Goal: Task Accomplishment & Management: Use online tool/utility

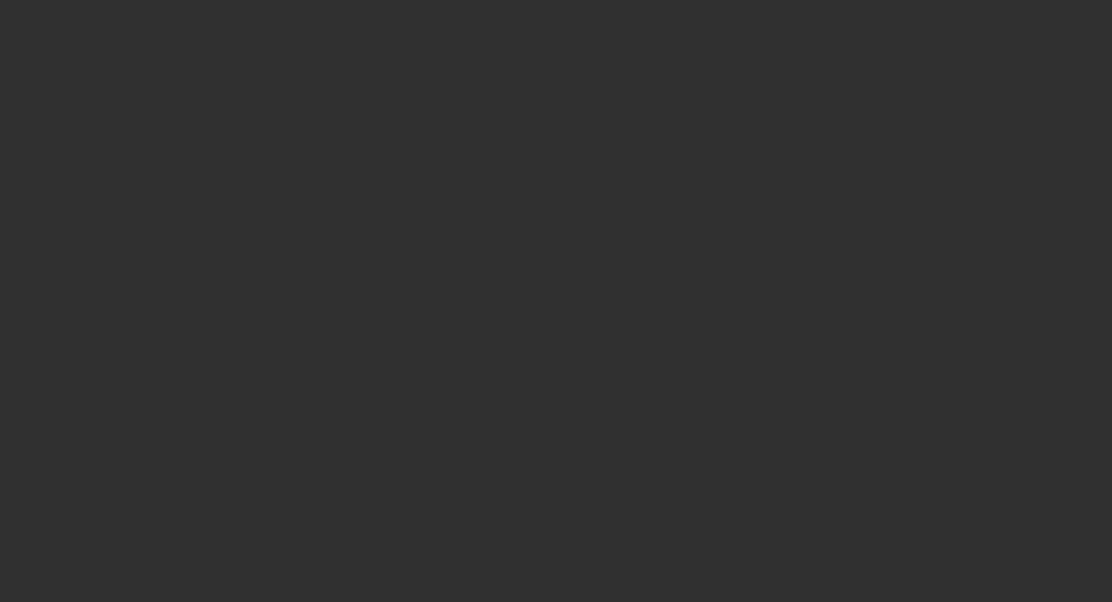
select select "10"
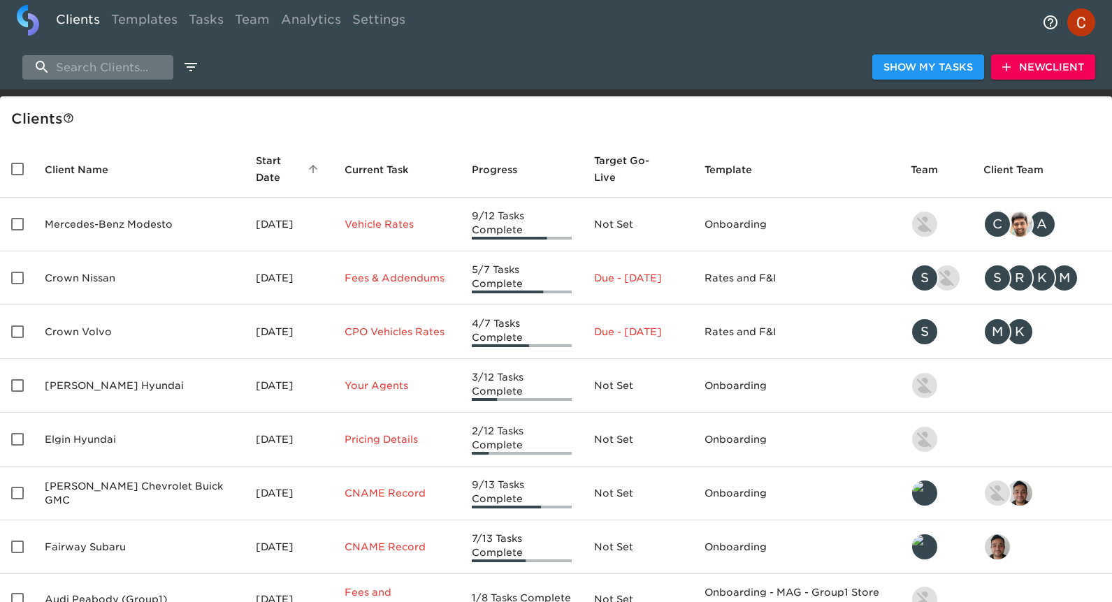
click at [61, 55] on input "search" at bounding box center [97, 67] width 151 height 24
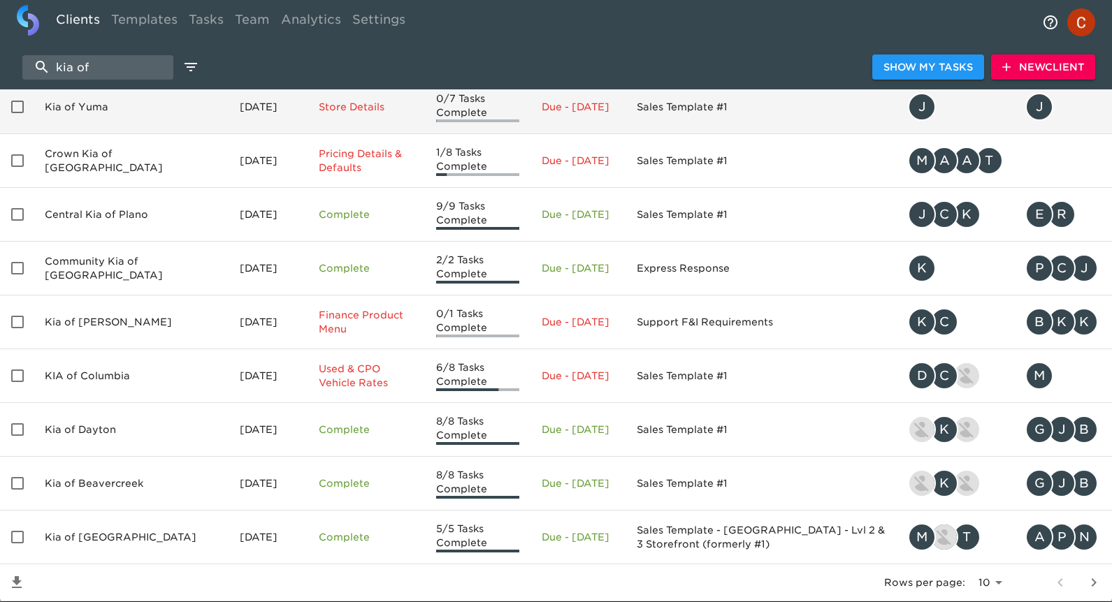
scroll to position [168, 0]
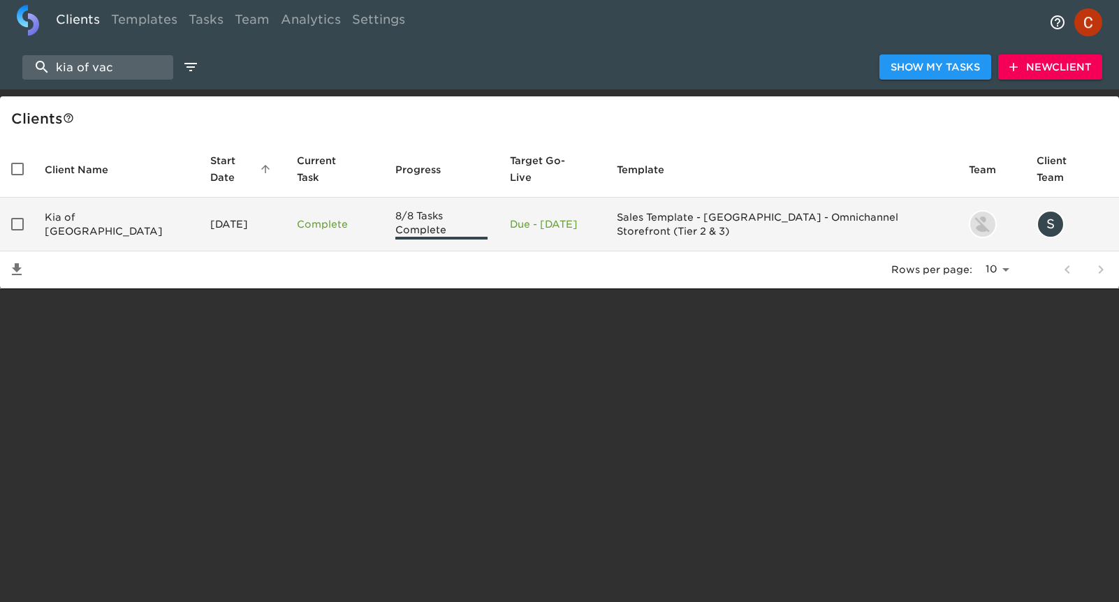
type input "kia of vac"
click at [301, 217] on p "Complete" at bounding box center [335, 224] width 76 height 14
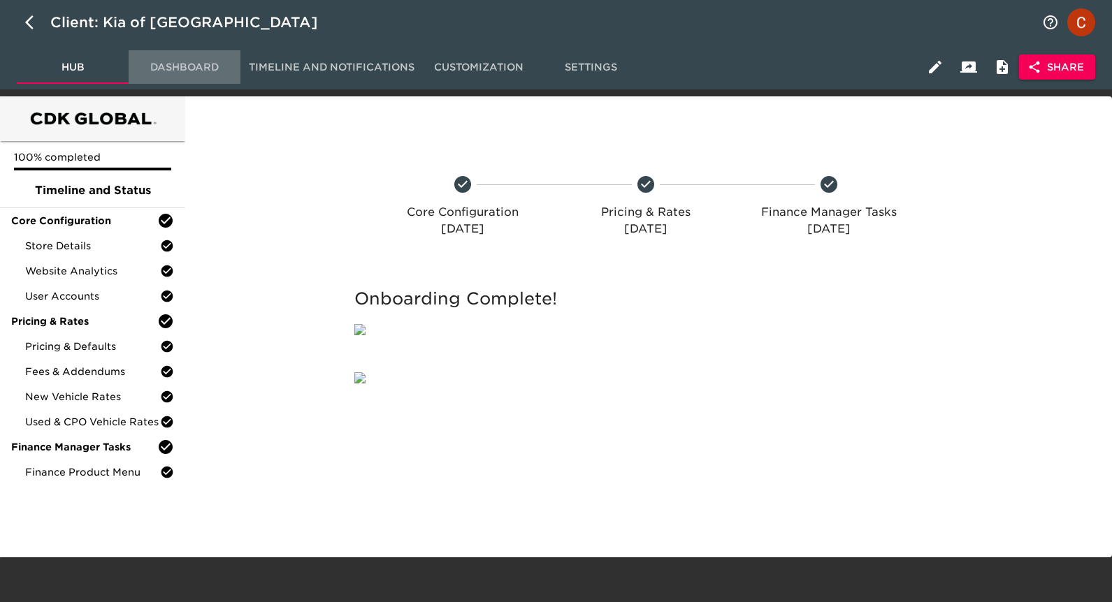
click at [159, 73] on span "Dashboard" at bounding box center [184, 67] width 95 height 17
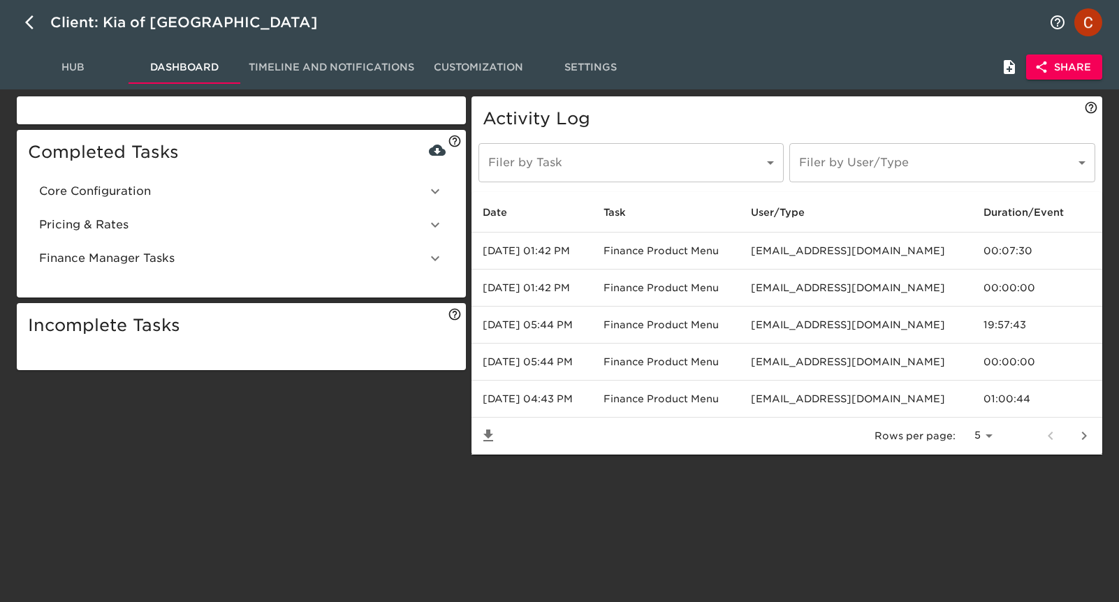
click at [480, 73] on span "Customization" at bounding box center [478, 67] width 95 height 17
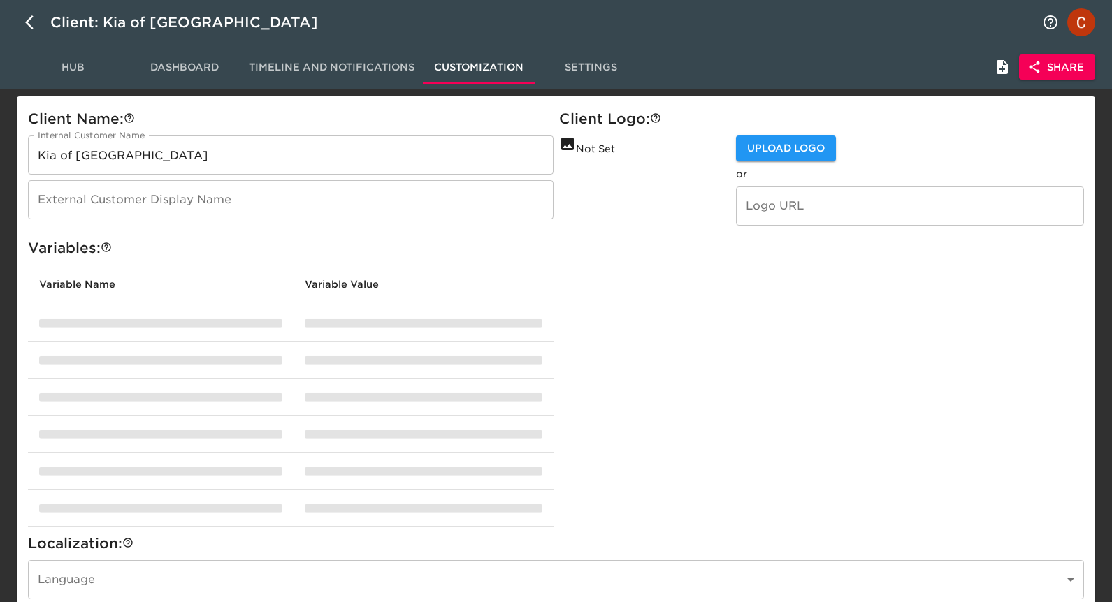
click at [596, 65] on span "Settings" at bounding box center [590, 67] width 95 height 17
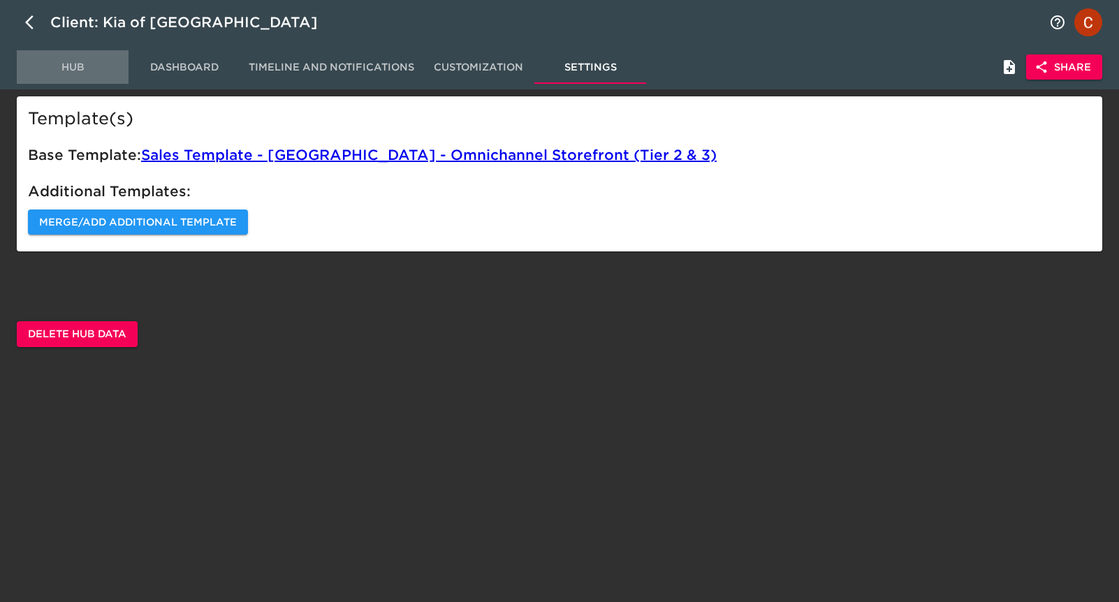
click at [38, 68] on span "Hub" at bounding box center [72, 67] width 95 height 17
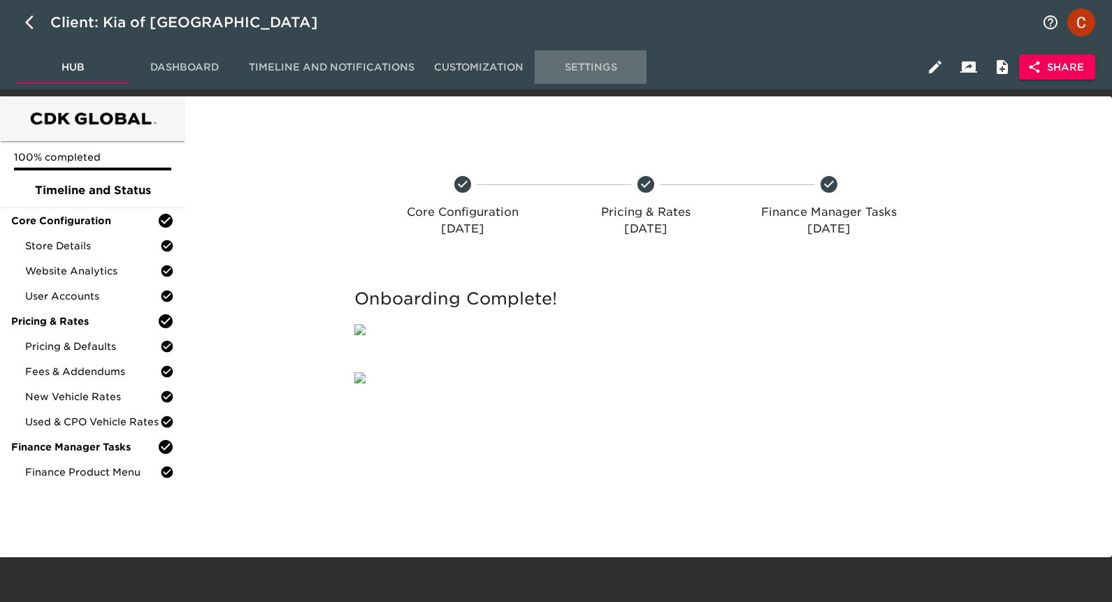
click at [588, 62] on span "Settings" at bounding box center [590, 67] width 95 height 17
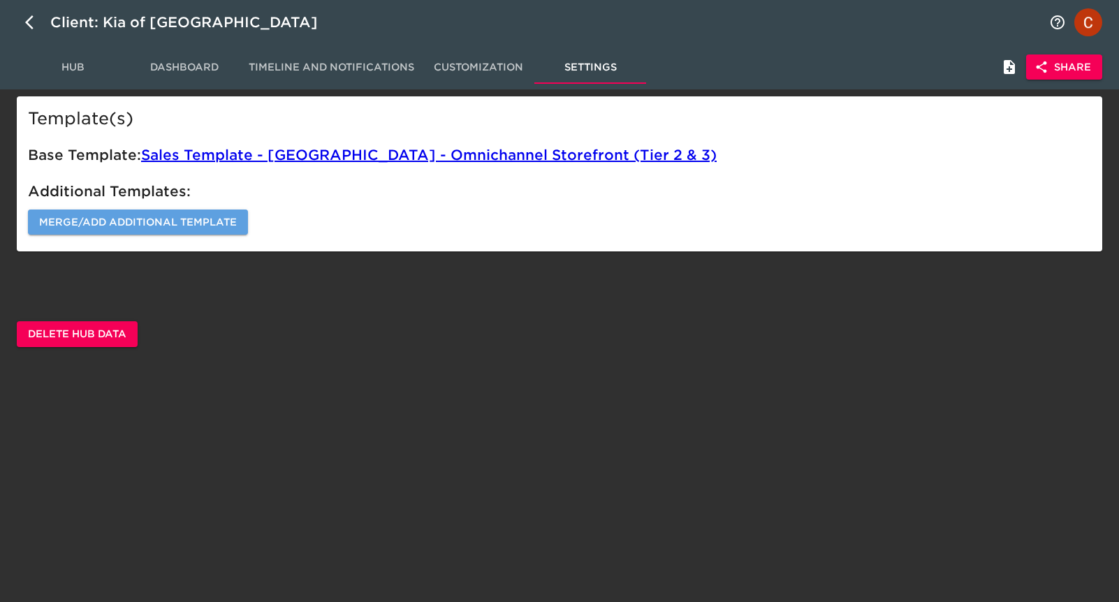
click at [73, 217] on span "Merge/Add Additional Template" at bounding box center [138, 222] width 198 height 17
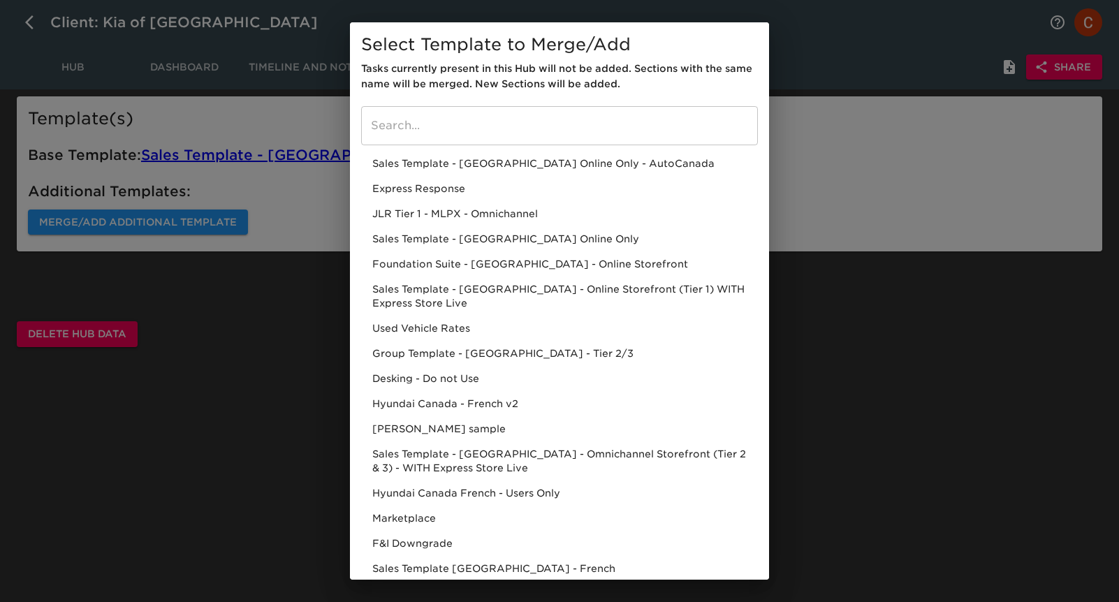
click at [421, 122] on input "search" at bounding box center [559, 125] width 397 height 39
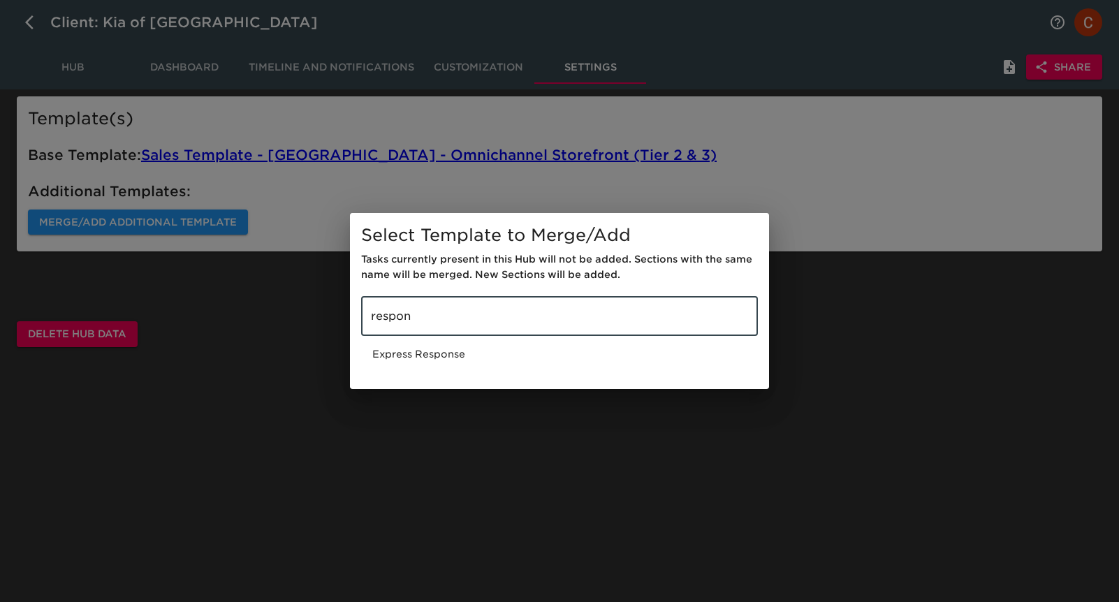
type input "respon"
click at [412, 351] on div "Express Response" at bounding box center [559, 354] width 397 height 25
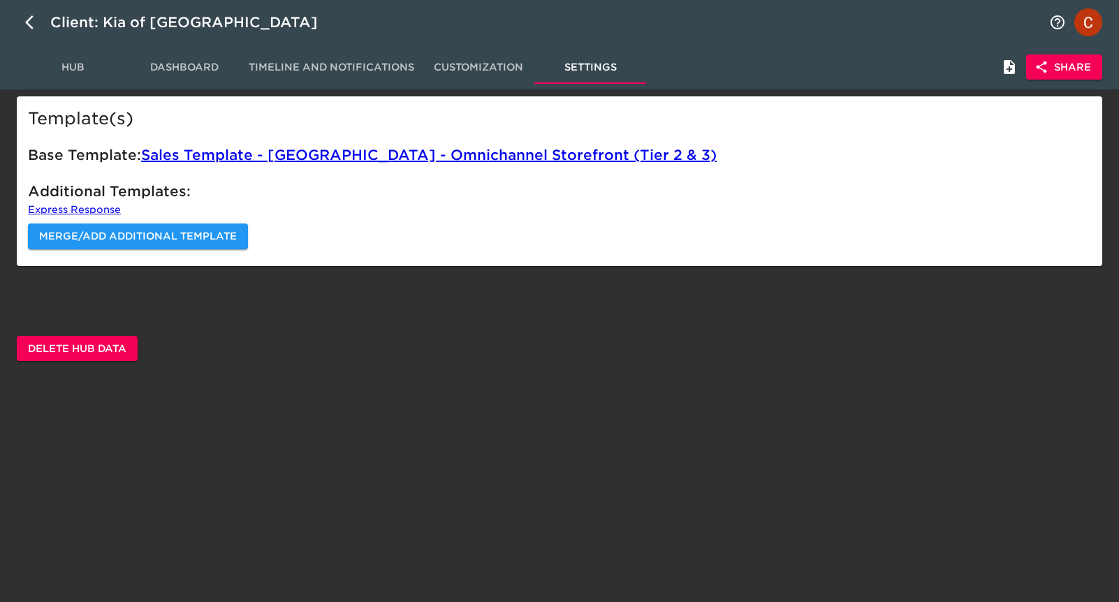
click at [68, 69] on span "Hub" at bounding box center [72, 67] width 95 height 17
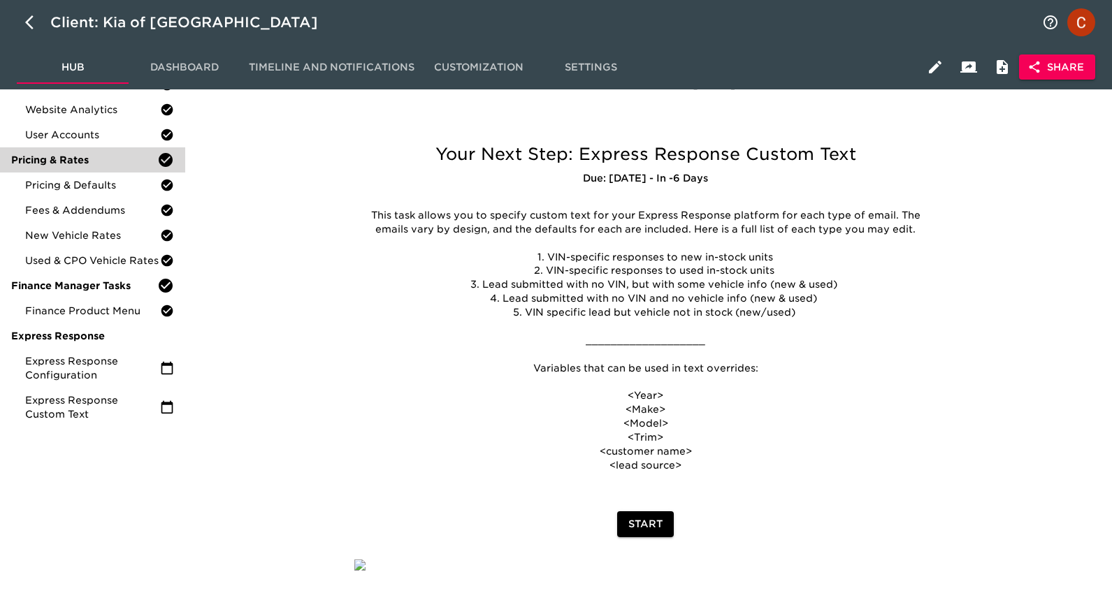
scroll to position [163, 0]
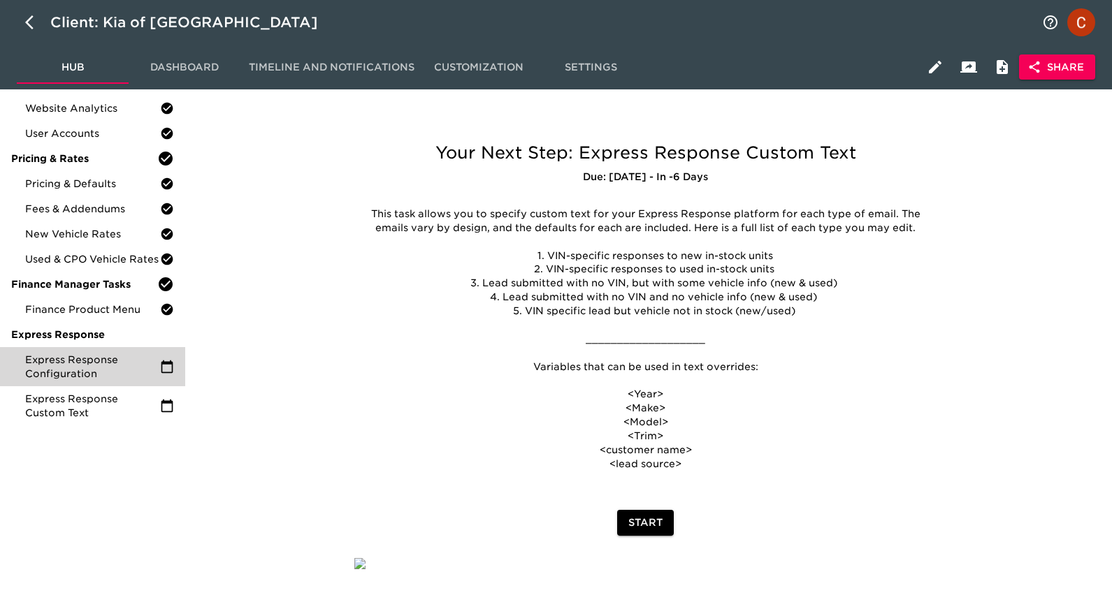
click at [36, 368] on span "Express Response Configuration" at bounding box center [92, 367] width 135 height 28
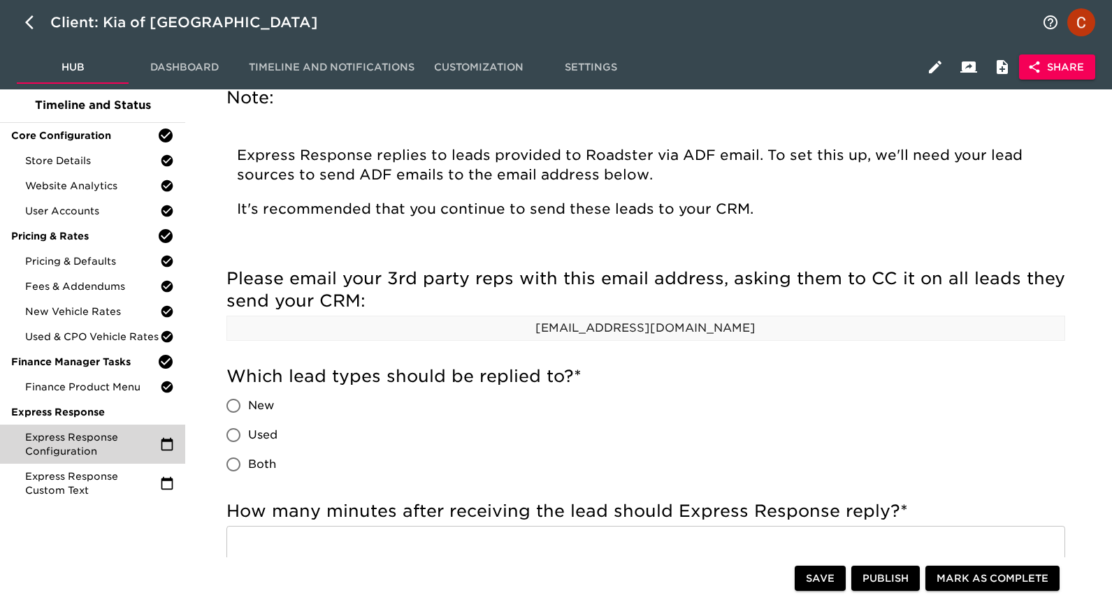
scroll to position [57, 0]
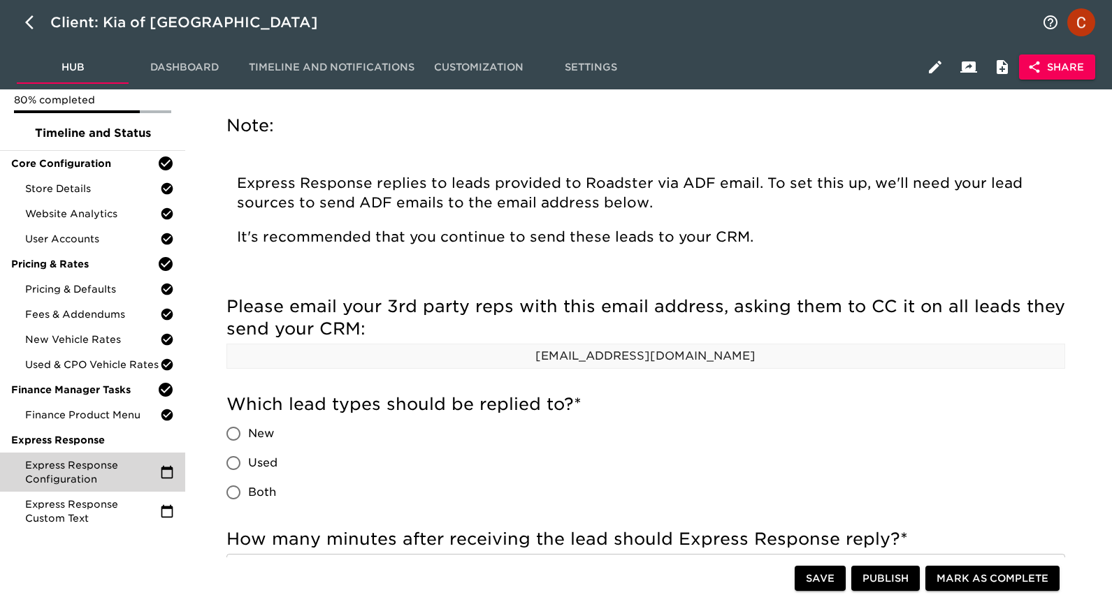
click at [643, 362] on p "[EMAIL_ADDRESS][DOMAIN_NAME]" at bounding box center [645, 356] width 837 height 17
click at [636, 362] on p "[EMAIL_ADDRESS][DOMAIN_NAME]" at bounding box center [645, 356] width 837 height 17
click at [531, 351] on p "[EMAIL_ADDRESS][DOMAIN_NAME]" at bounding box center [645, 356] width 837 height 17
click at [933, 80] on button "button" at bounding box center [935, 67] width 34 height 34
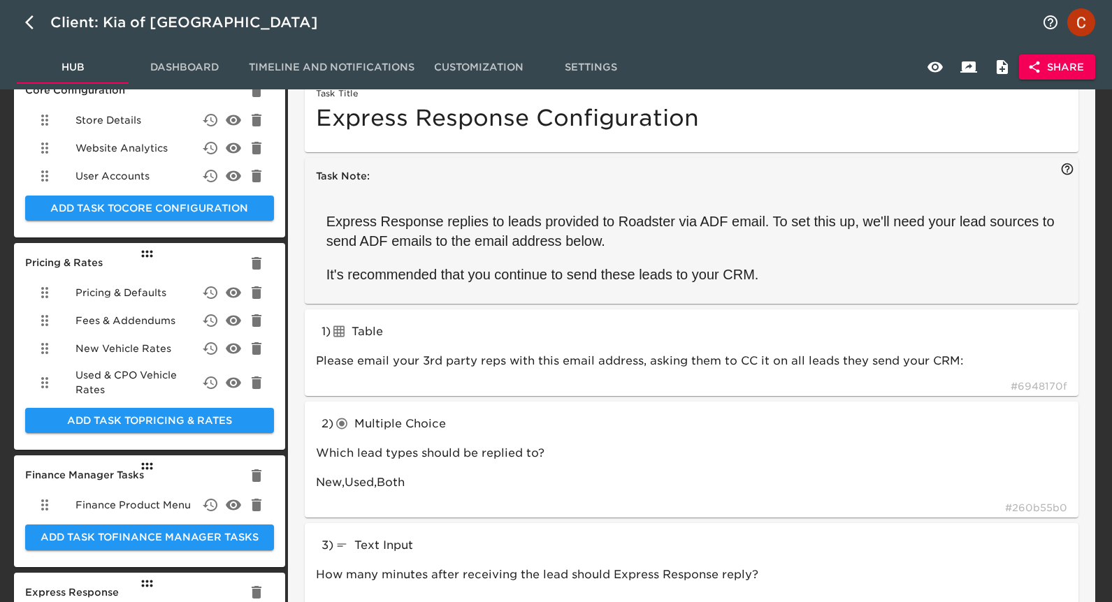
scroll to position [27, 0]
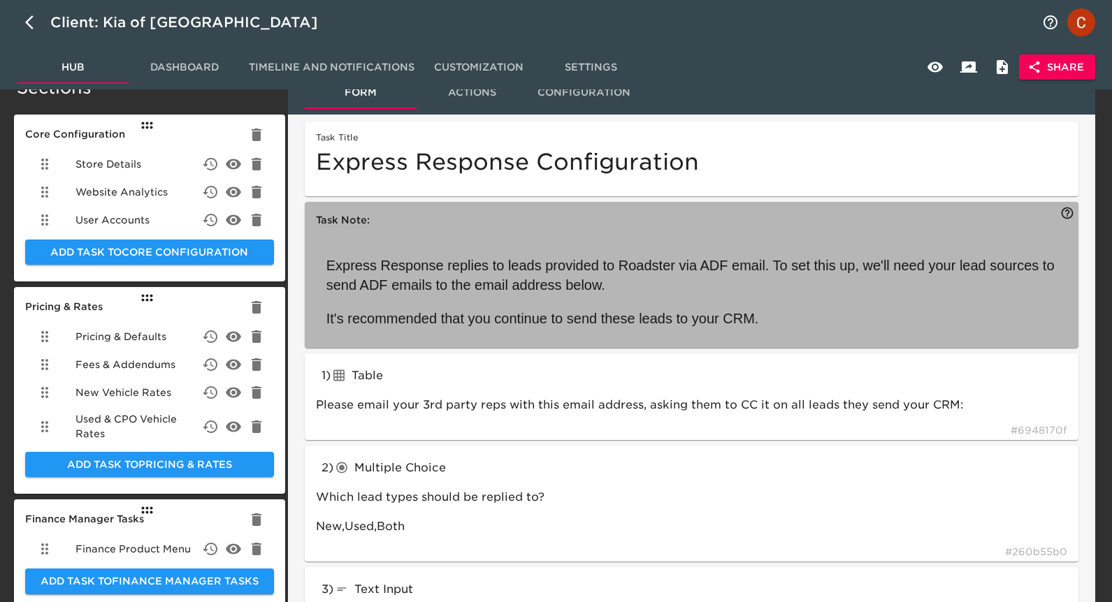
click at [606, 263] on span "Express Response replies to leads provided to Roadster via ADF email. To set th…" at bounding box center [691, 275] width 731 height 35
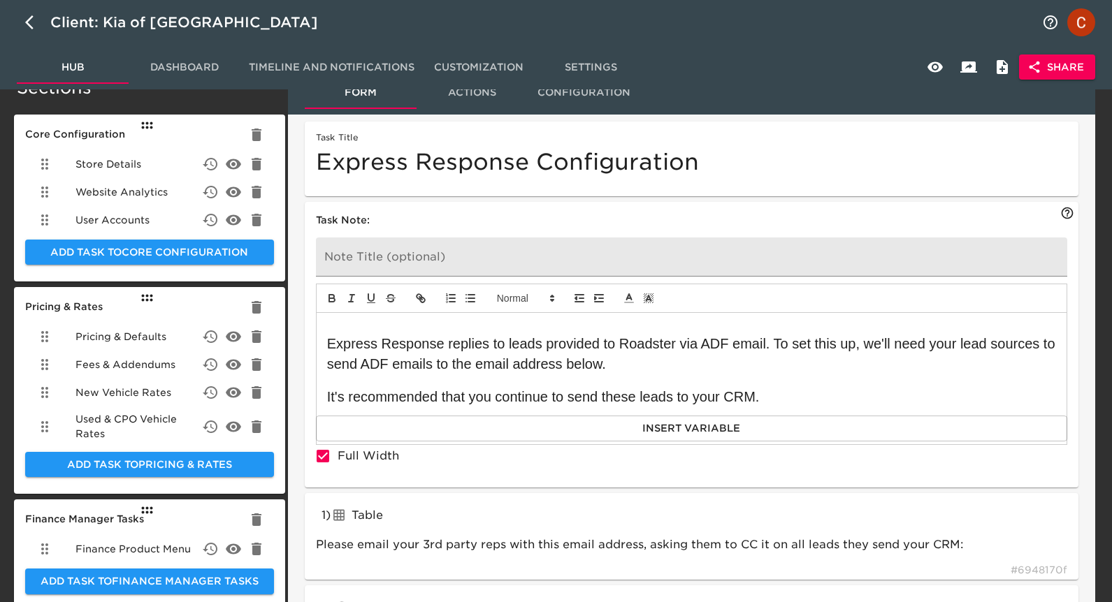
scroll to position [143, 0]
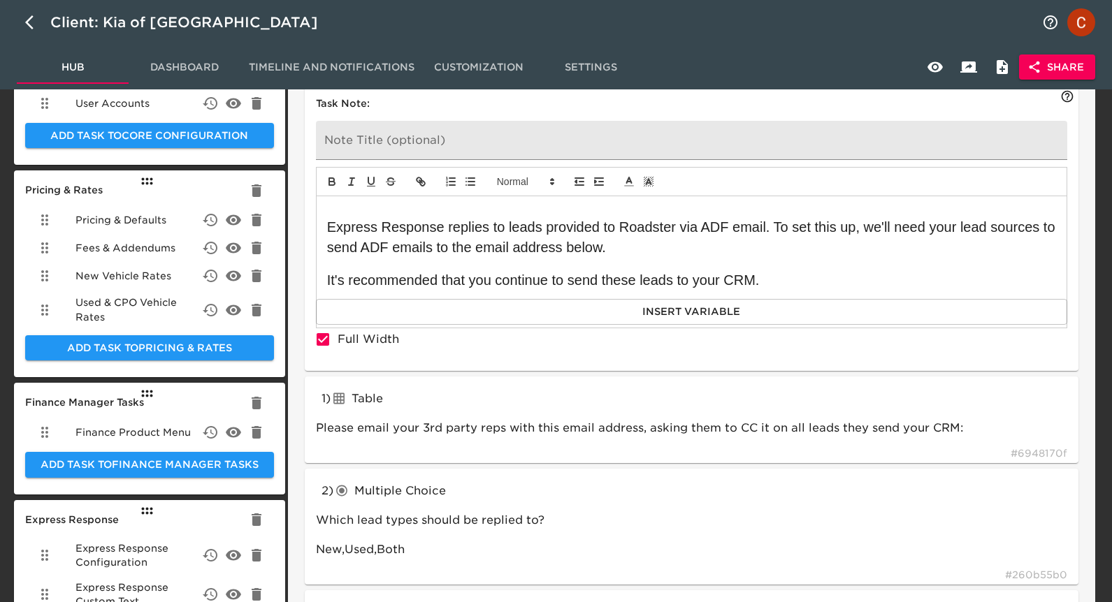
click at [567, 256] on p "Express Response replies to leads provided to Roadster via ADF email. To set th…" at bounding box center [691, 237] width 729 height 40
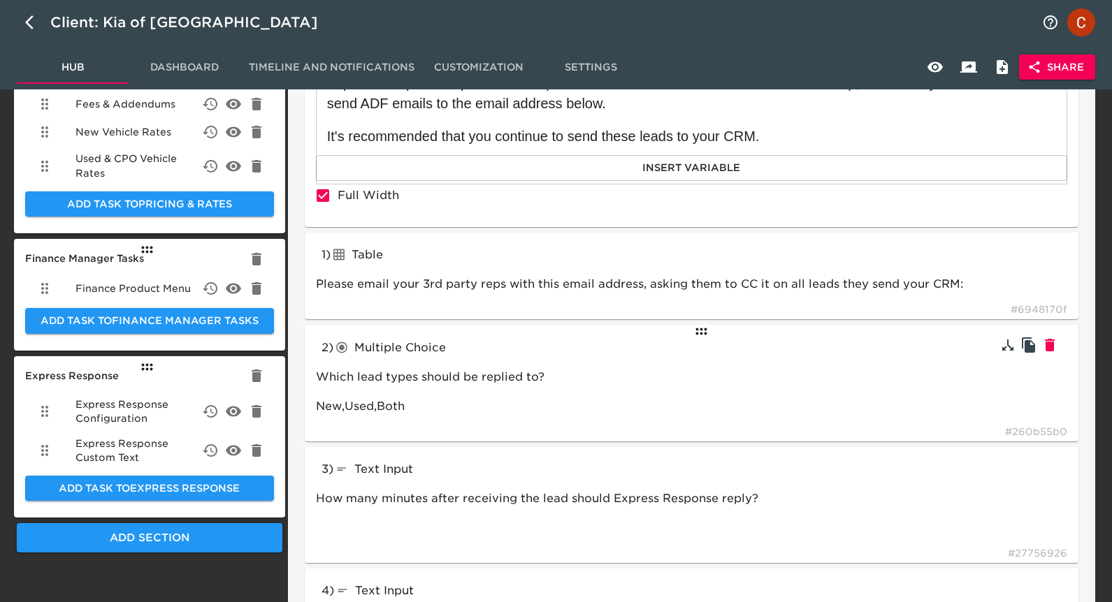
scroll to position [286, 0]
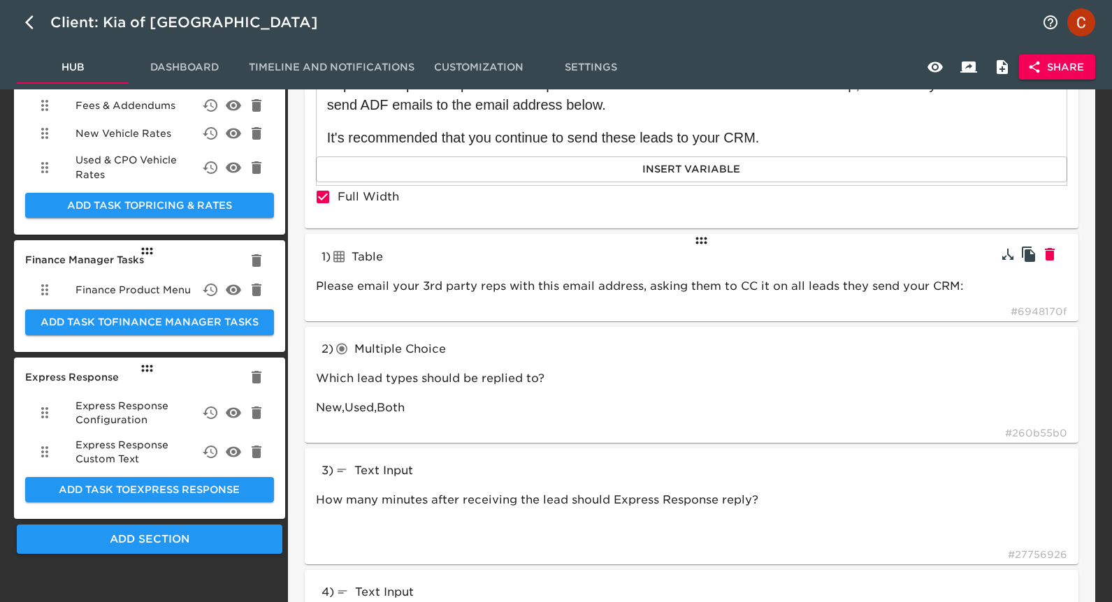
click at [527, 297] on div "1 ) Table tableInput Please email your 3rd party reps with this email address, …" at bounding box center [691, 277] width 773 height 87
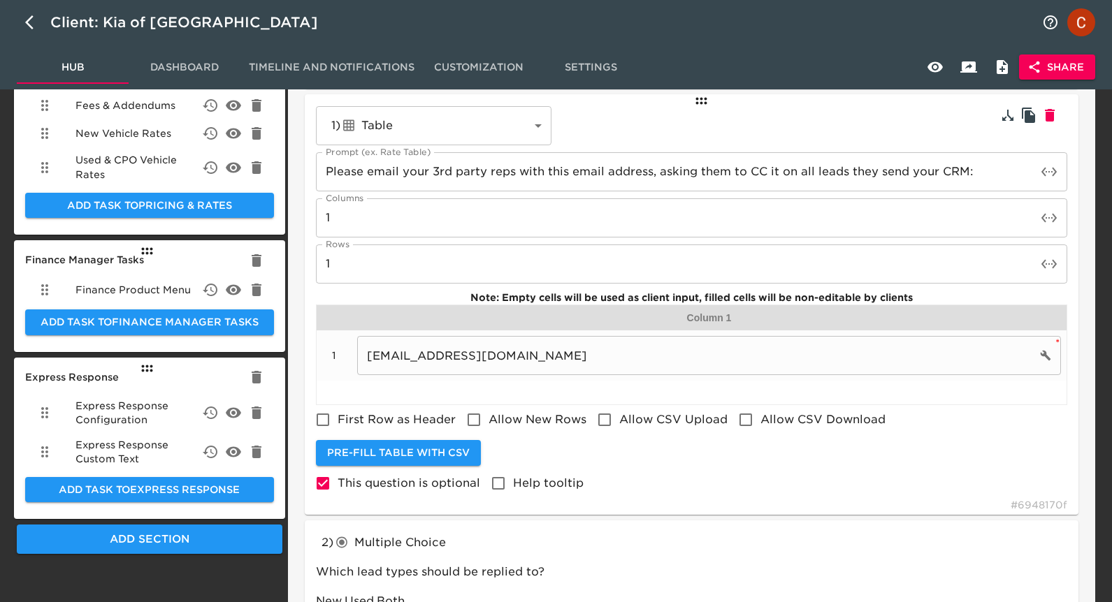
click at [693, 352] on input "[EMAIL_ADDRESS][DOMAIN_NAME]" at bounding box center [696, 355] width 679 height 39
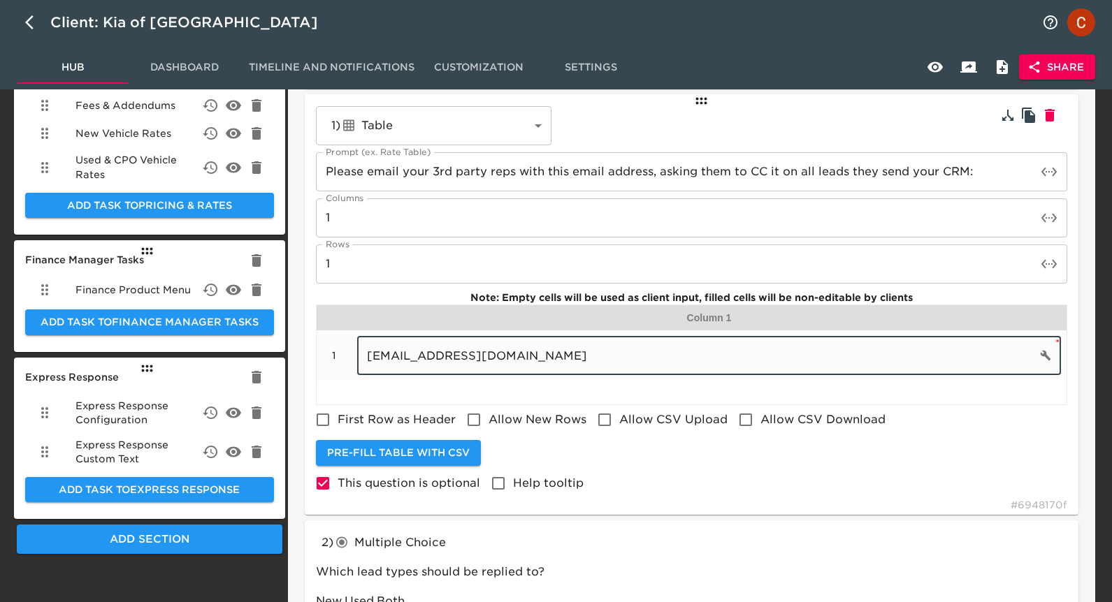
click at [693, 352] on input "[EMAIL_ADDRESS][DOMAIN_NAME]" at bounding box center [696, 355] width 679 height 39
paste input "leads.kiavacavill"
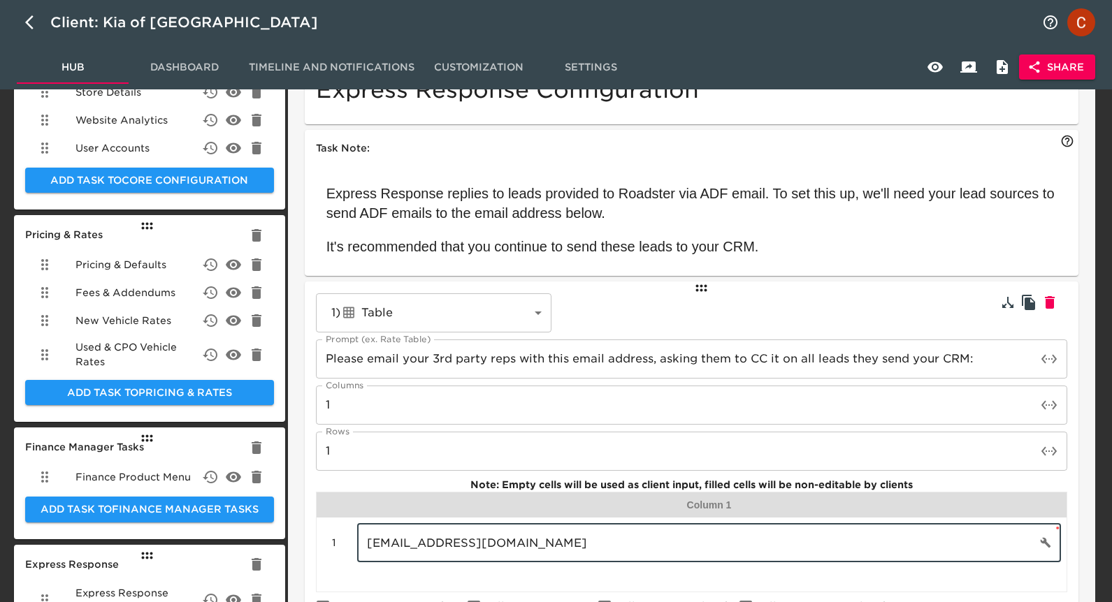
scroll to position [0, 0]
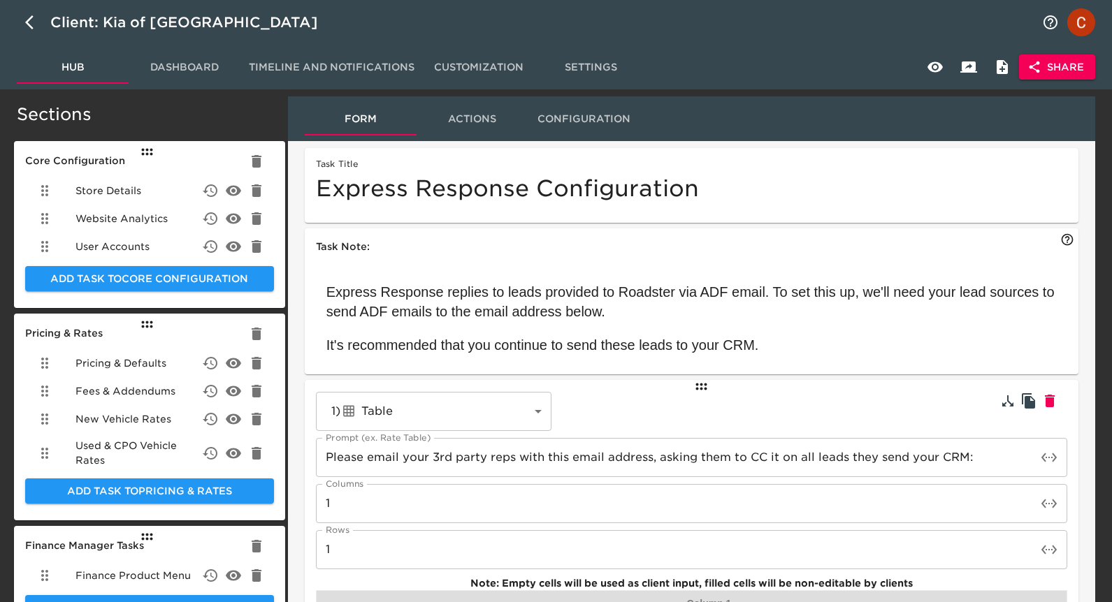
type input "[EMAIL_ADDRESS][DOMAIN_NAME]"
click at [833, 166] on div "Task Title Express Response Configuration" at bounding box center [691, 182] width 751 height 47
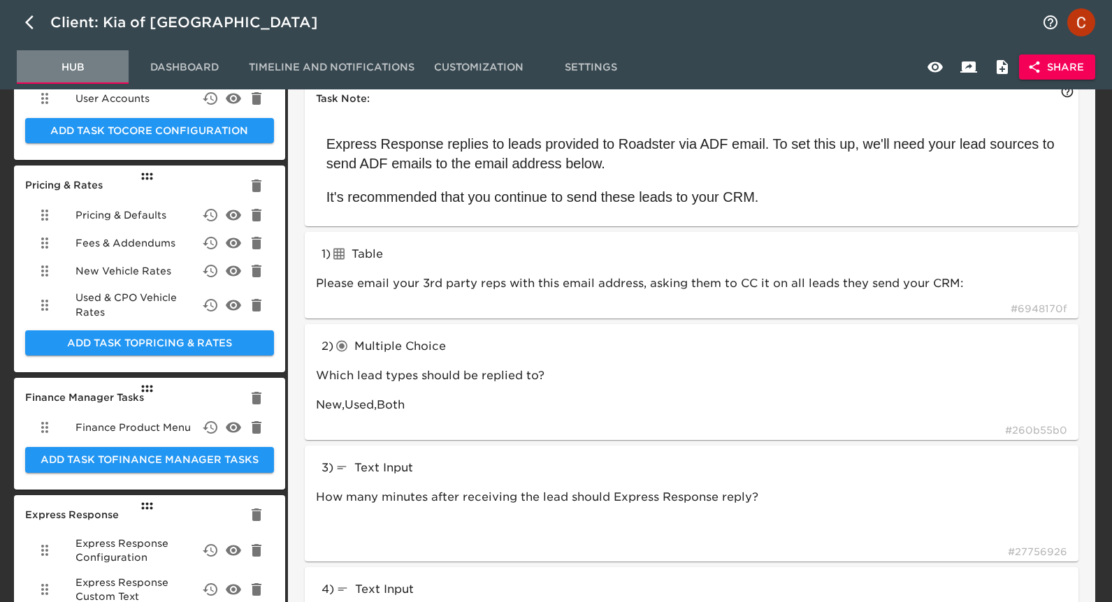
click at [73, 76] on button "Hub" at bounding box center [73, 67] width 112 height 34
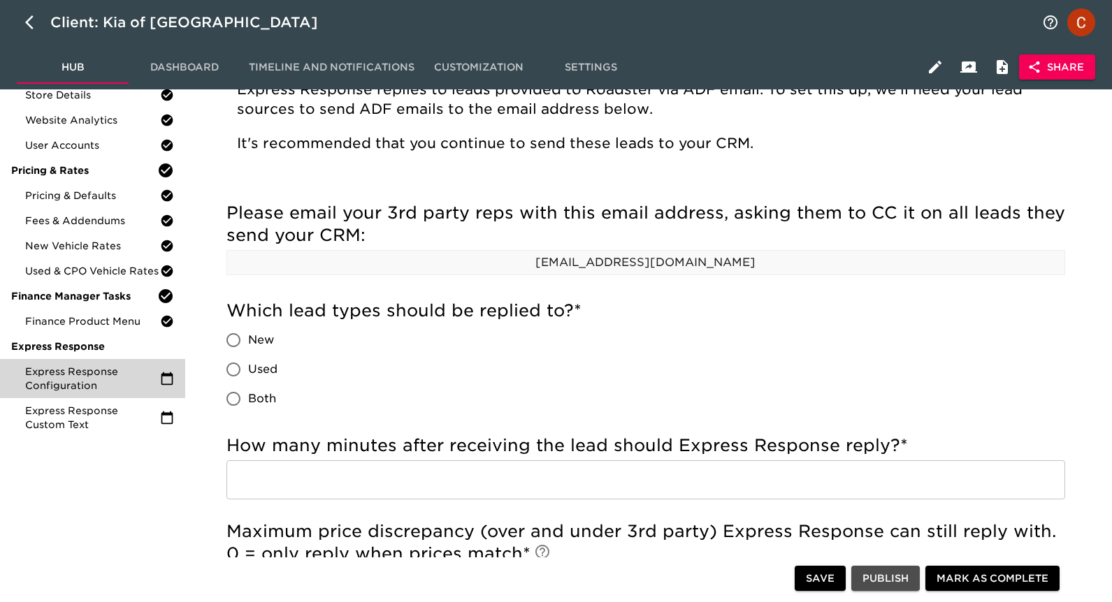
click at [886, 585] on span "Publish" at bounding box center [885, 578] width 46 height 17
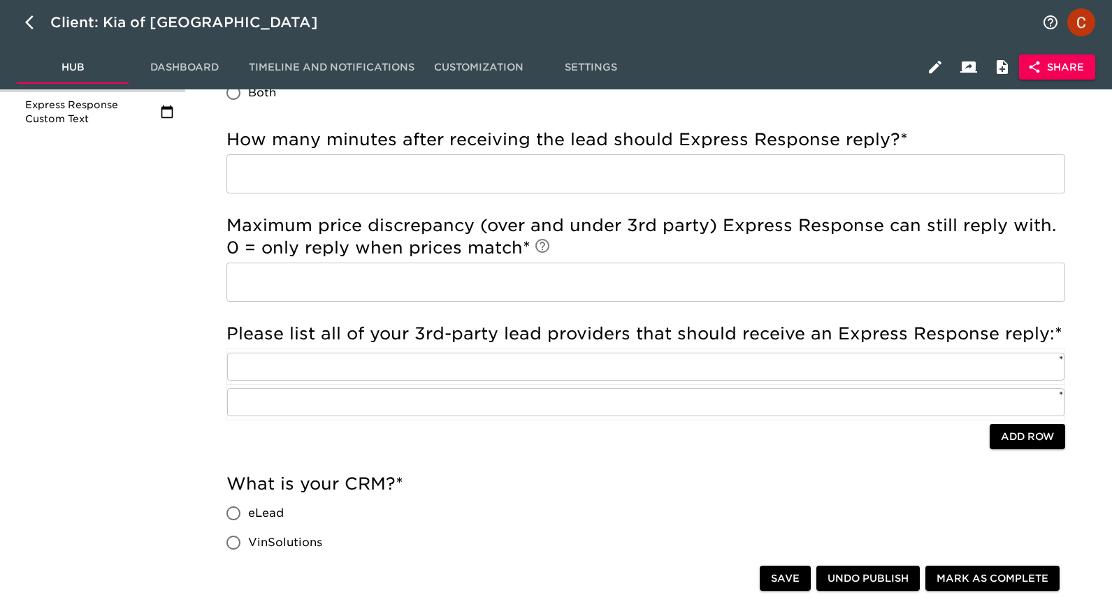
scroll to position [458, 0]
click at [223, 250] on div "Please email your 3rd party reps with this email address, asking them to CC it …" at bounding box center [645, 316] width 861 height 878
drag, startPoint x: 235, startPoint y: 248, endPoint x: 201, endPoint y: 245, distance: 34.4
click at [201, 245] on div "Express Response Configuration Overdue! Note: Express Response replies to leads…" at bounding box center [645, 335] width 894 height 1350
click at [421, 370] on input "text" at bounding box center [645, 366] width 837 height 28
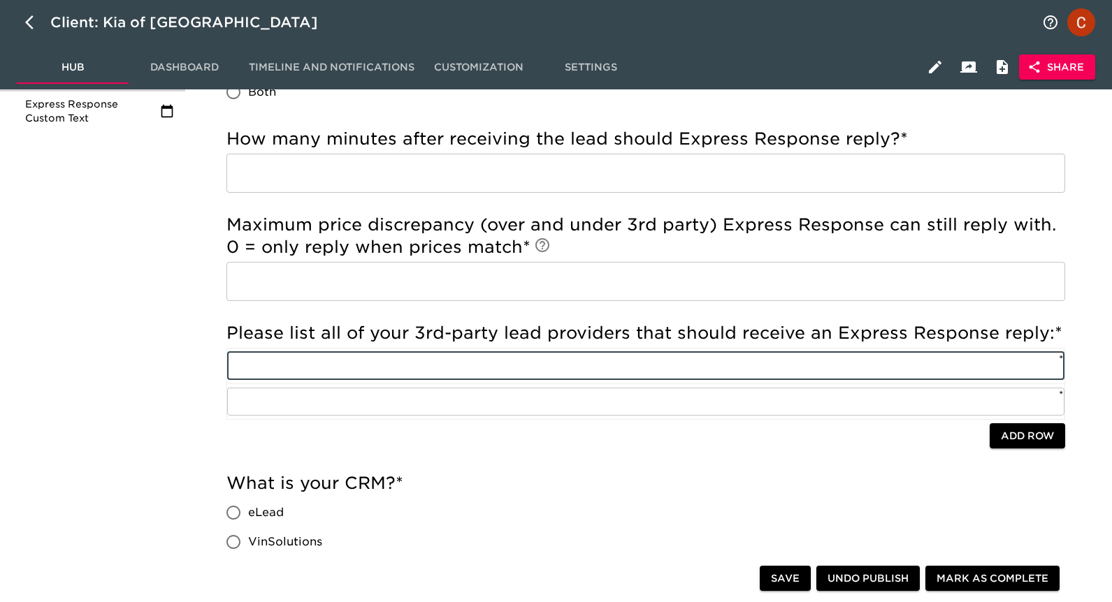
click at [250, 272] on input "text" at bounding box center [645, 281] width 838 height 39
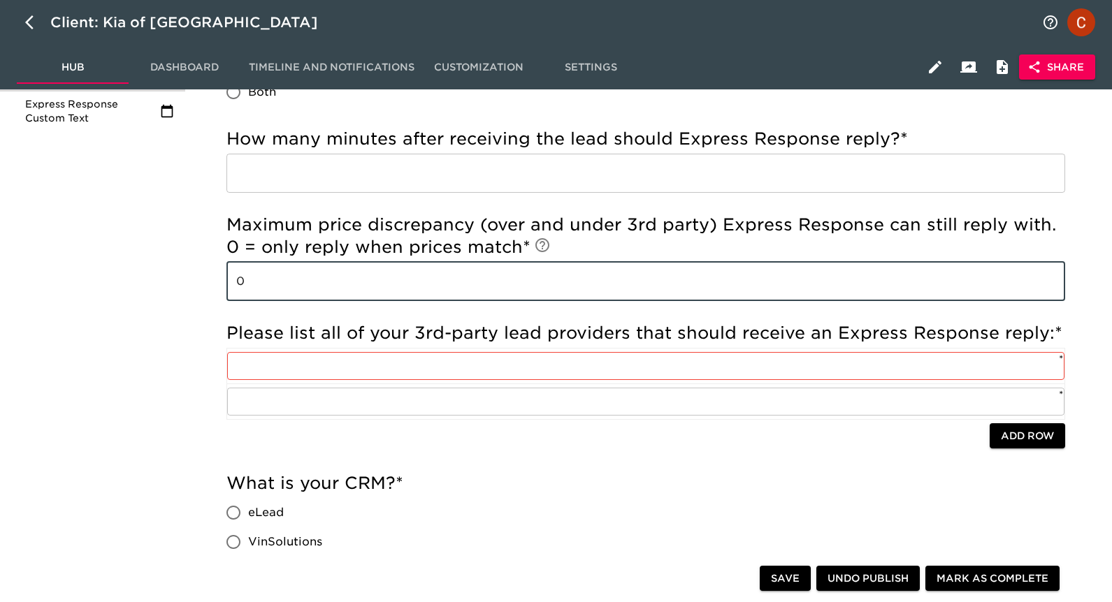
type input "0"
click at [13, 348] on div "80% completed Timeline and Status Core Configuration Store Details Website Anal…" at bounding box center [92, 333] width 185 height 1388
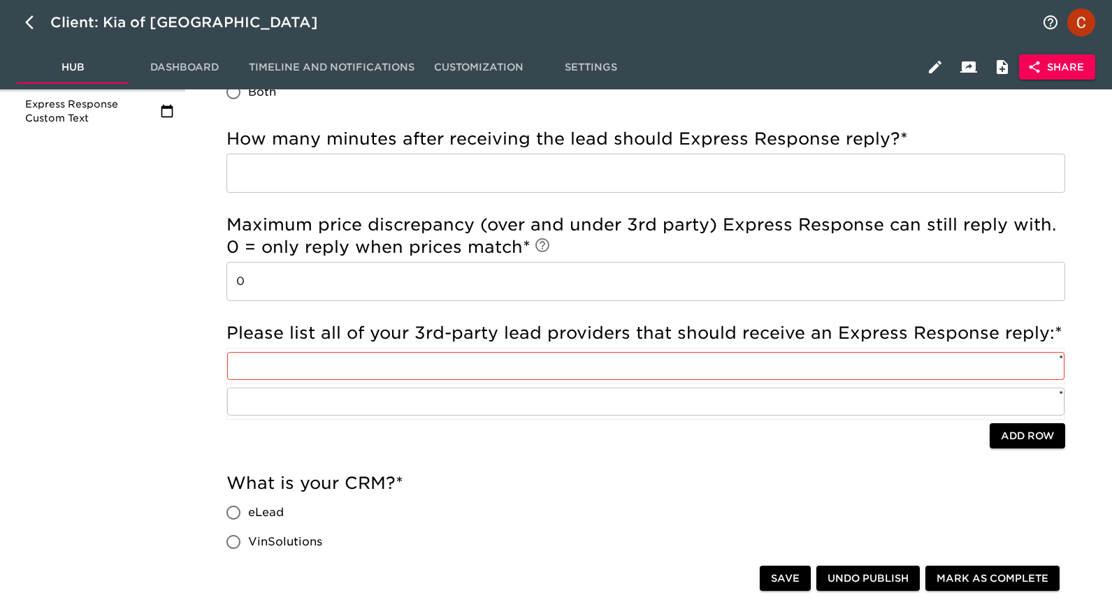
click at [131, 289] on div "80% completed Timeline and Status Core Configuration Store Details Website Anal…" at bounding box center [92, 333] width 185 height 1388
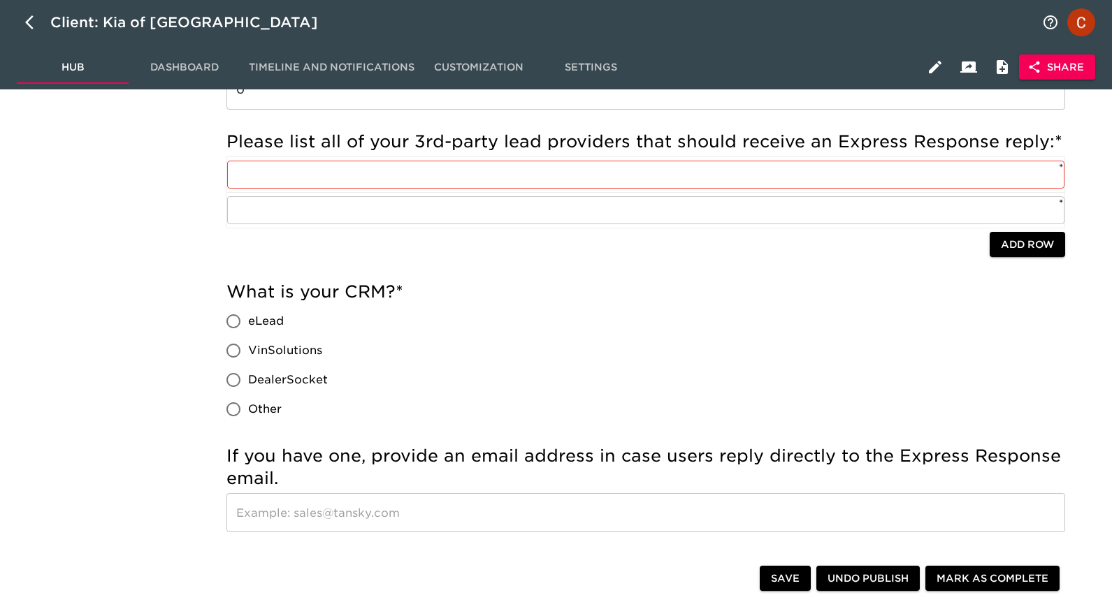
scroll to position [0, 0]
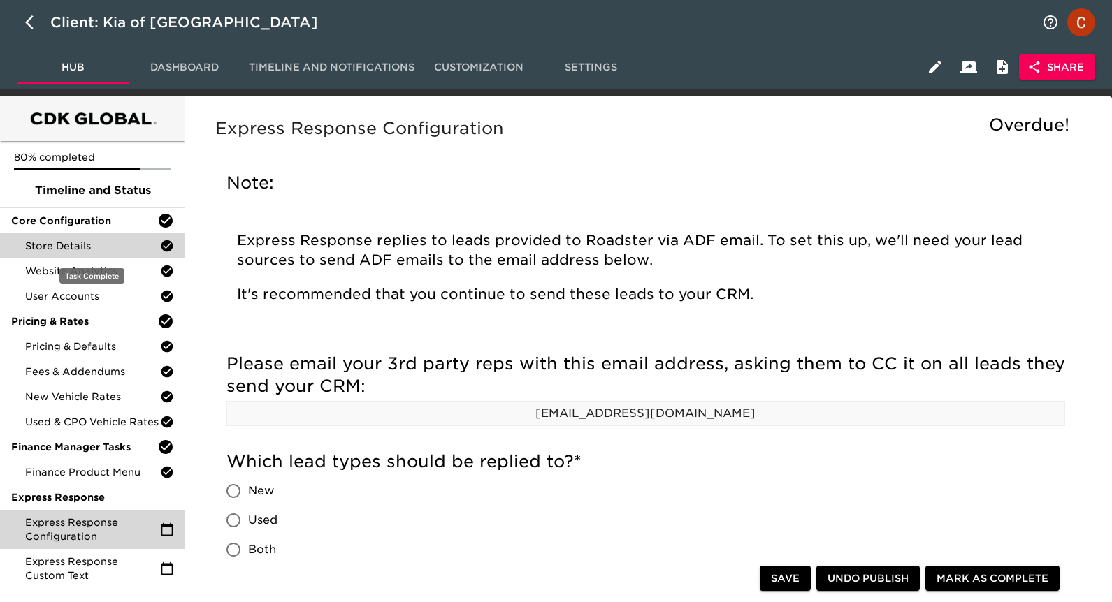
click at [121, 249] on span "Store Details" at bounding box center [92, 246] width 135 height 14
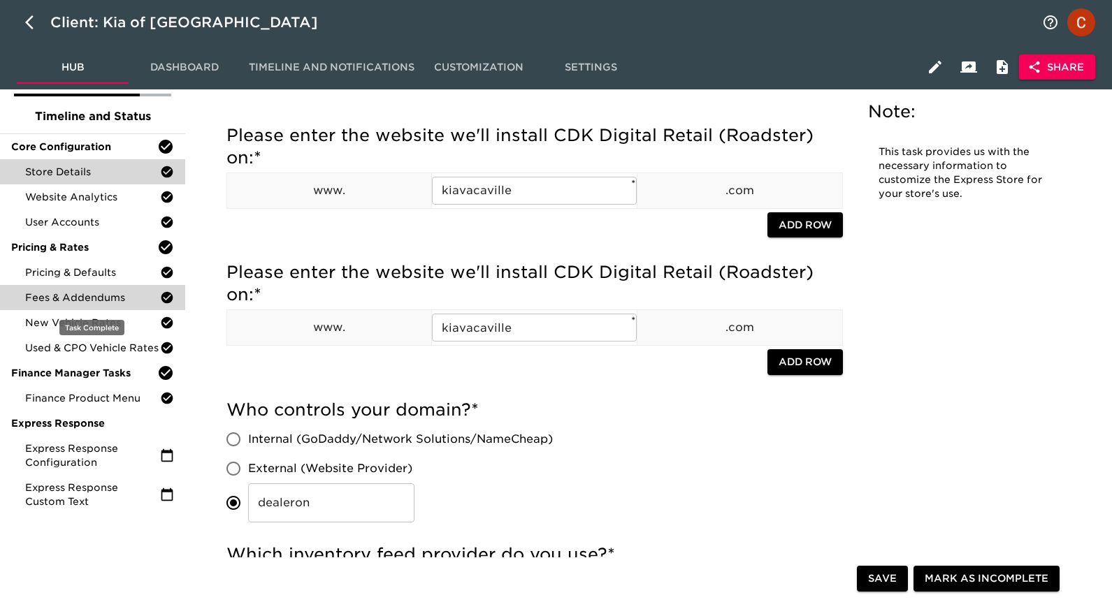
scroll to position [92, 0]
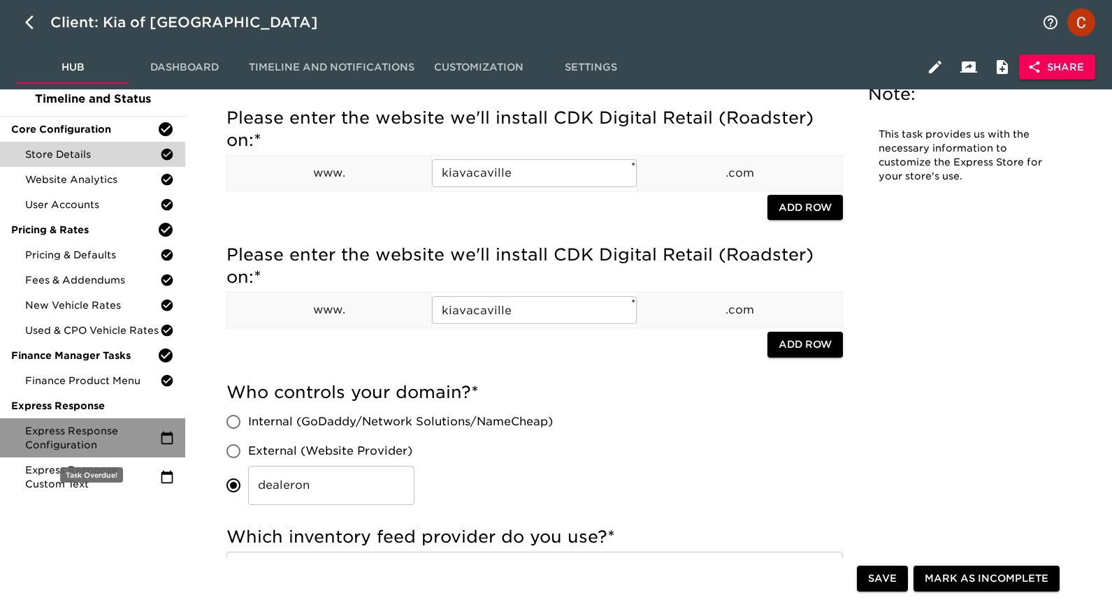
click at [57, 433] on span "Express Response Configuration" at bounding box center [92, 438] width 135 height 28
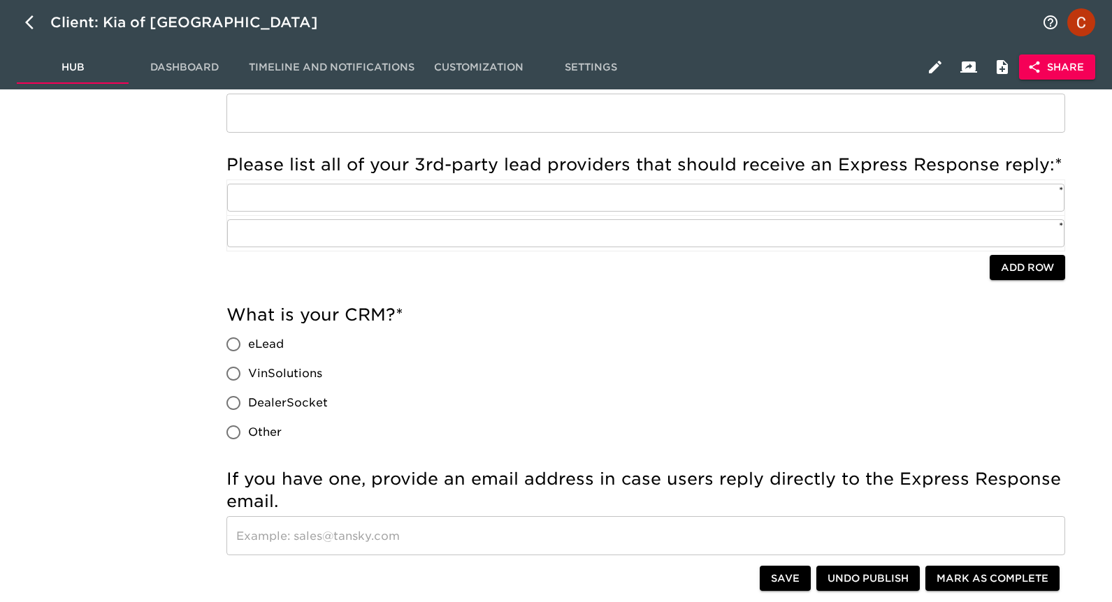
click at [224, 346] on input "eLead" at bounding box center [233, 344] width 29 height 29
radio input "true"
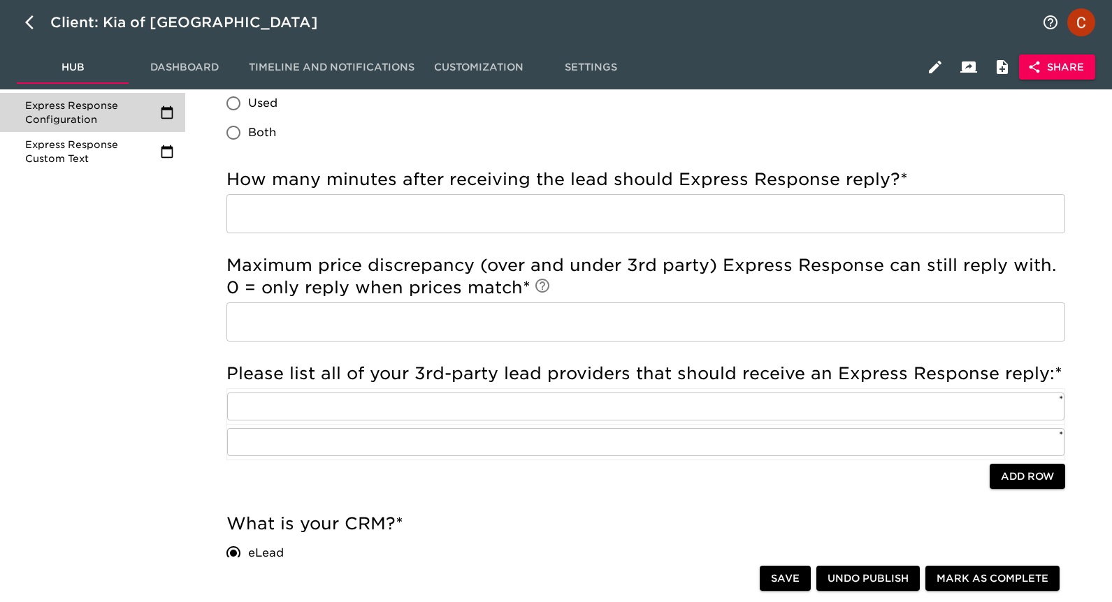
scroll to position [418, 0]
click at [240, 327] on input "text" at bounding box center [645, 321] width 838 height 39
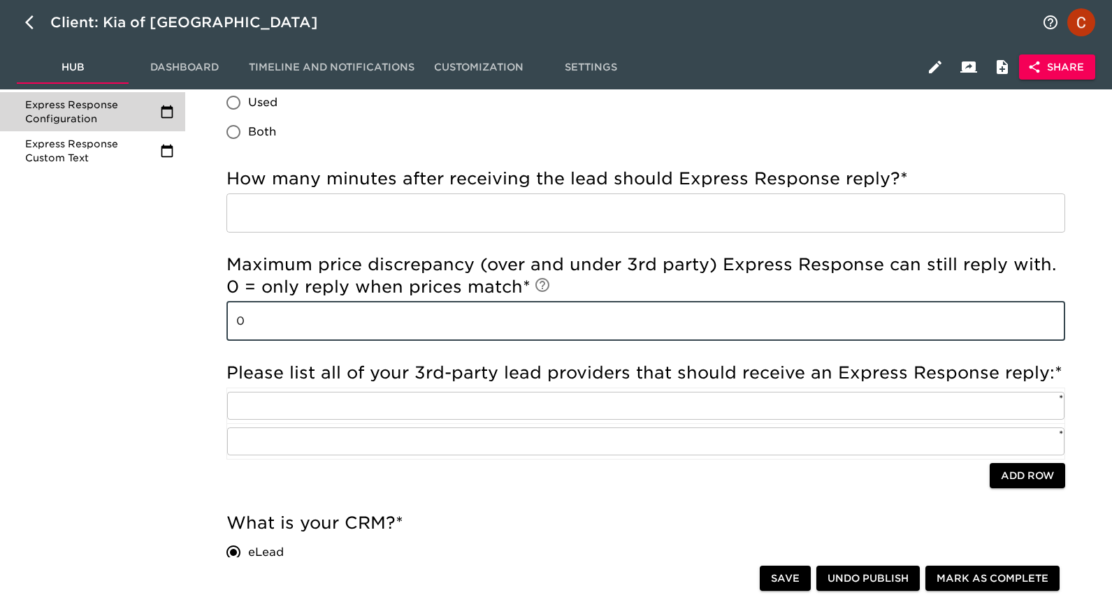
type input "0"
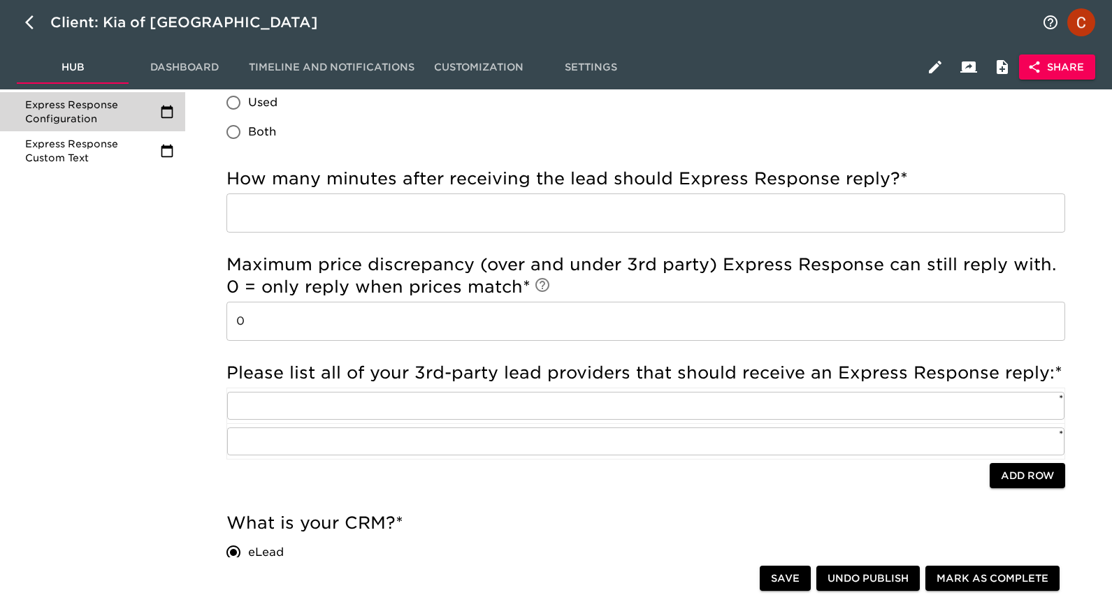
click at [124, 393] on div "80% completed Timeline and Status Core Configuration Store Details Website Anal…" at bounding box center [92, 436] width 185 height 1515
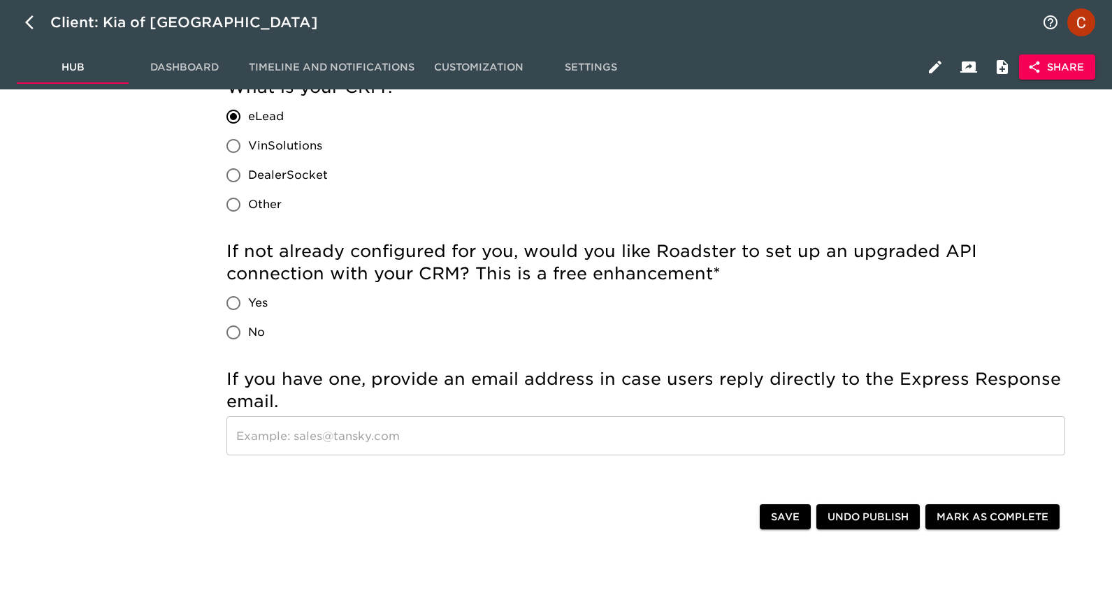
scroll to position [861, 0]
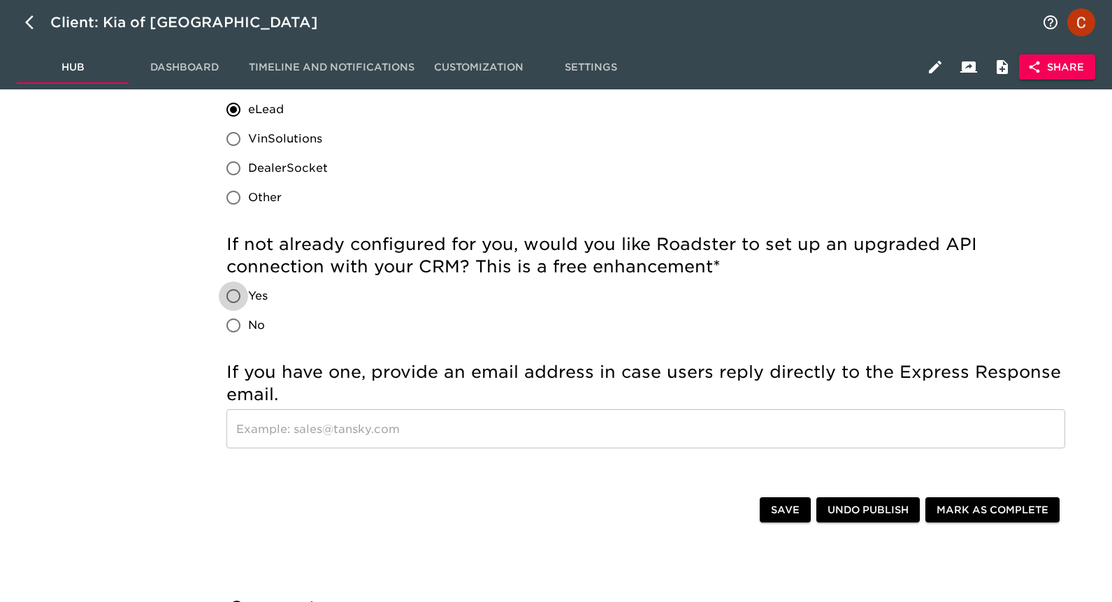
click at [233, 295] on input "Yes" at bounding box center [233, 296] width 29 height 29
radio input "true"
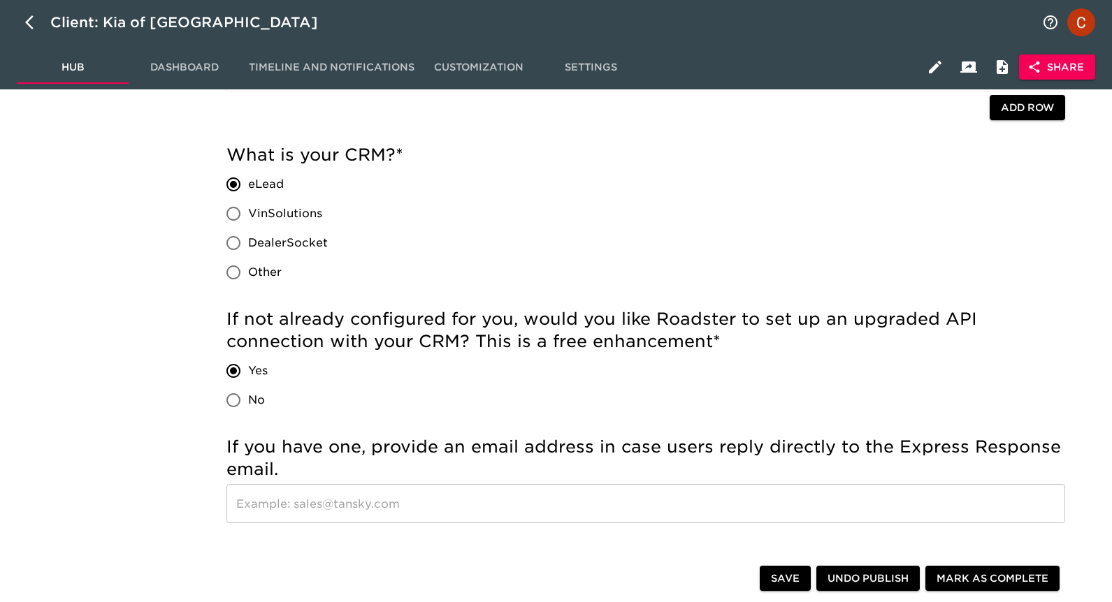
scroll to position [784, 0]
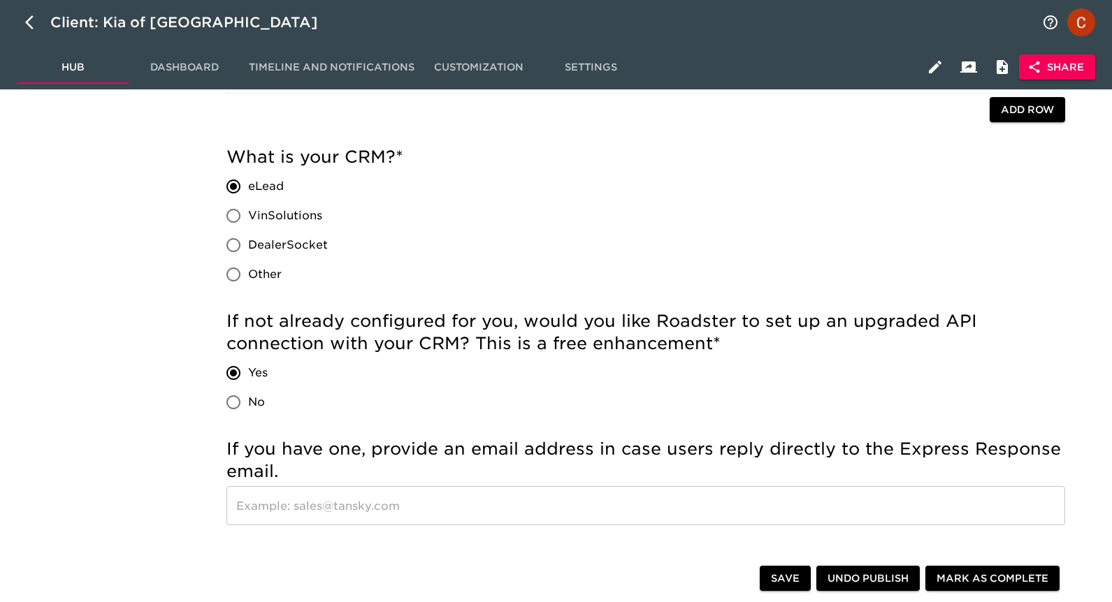
click at [932, 70] on icon "button" at bounding box center [935, 67] width 13 height 13
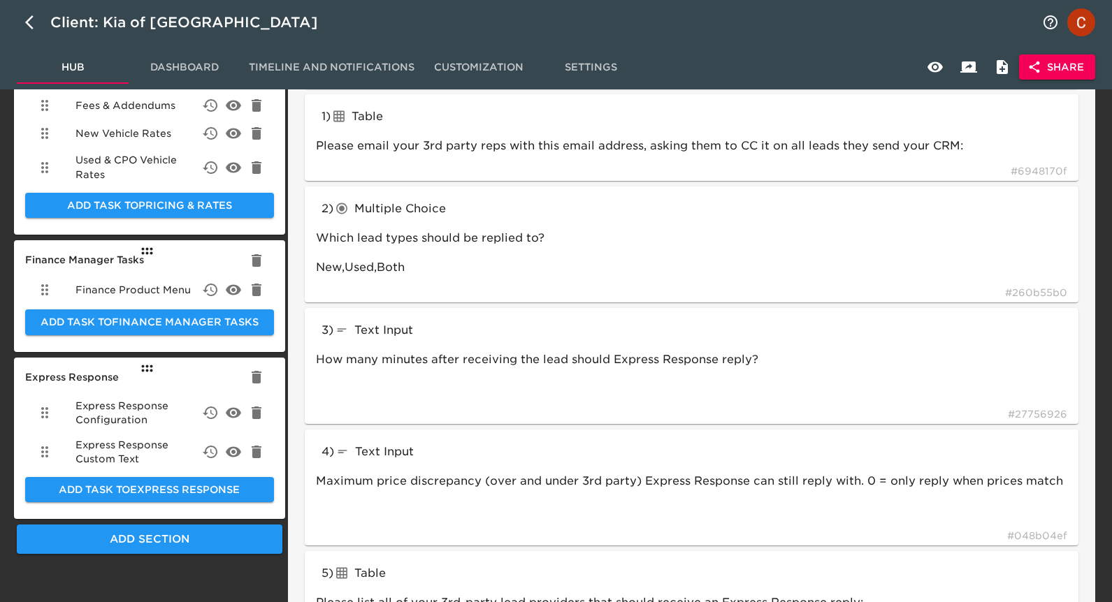
scroll to position [316, 0]
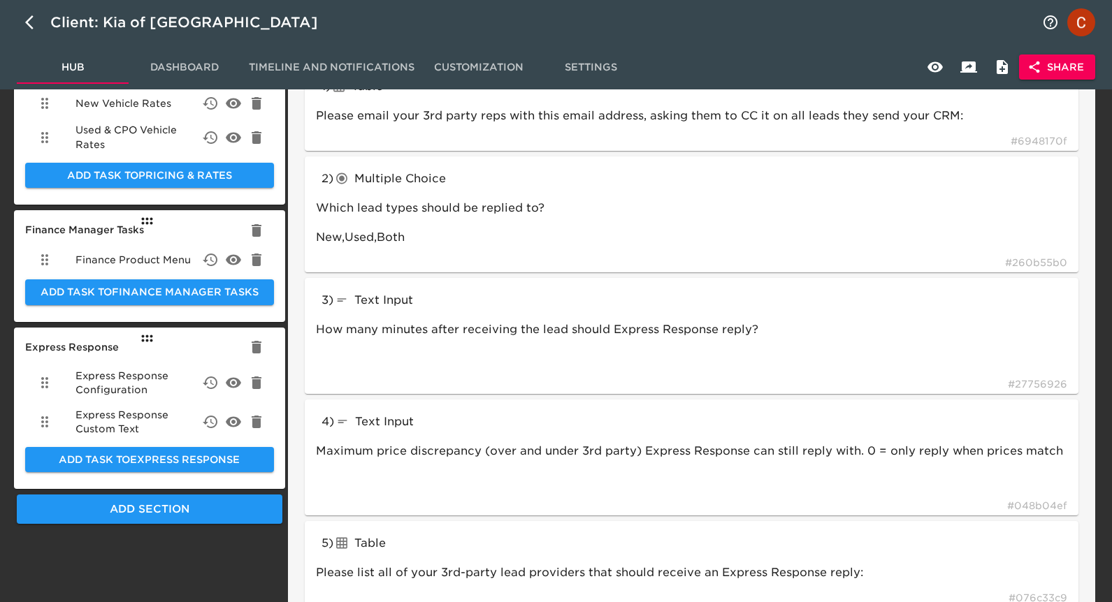
click at [108, 374] on span "Express Response Configuration" at bounding box center [138, 383] width 126 height 28
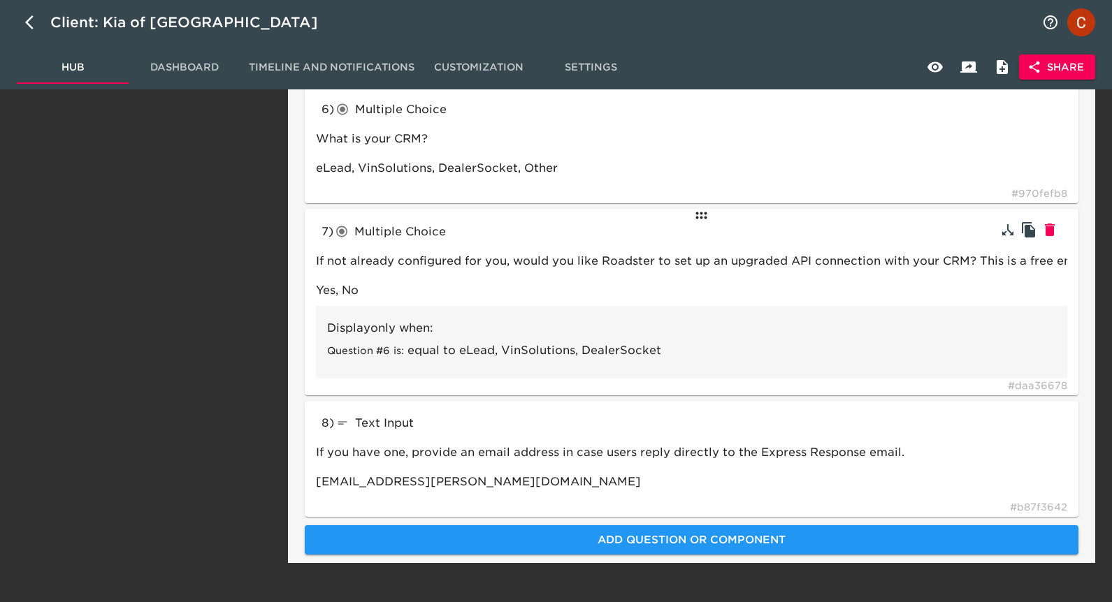
scroll to position [841, 0]
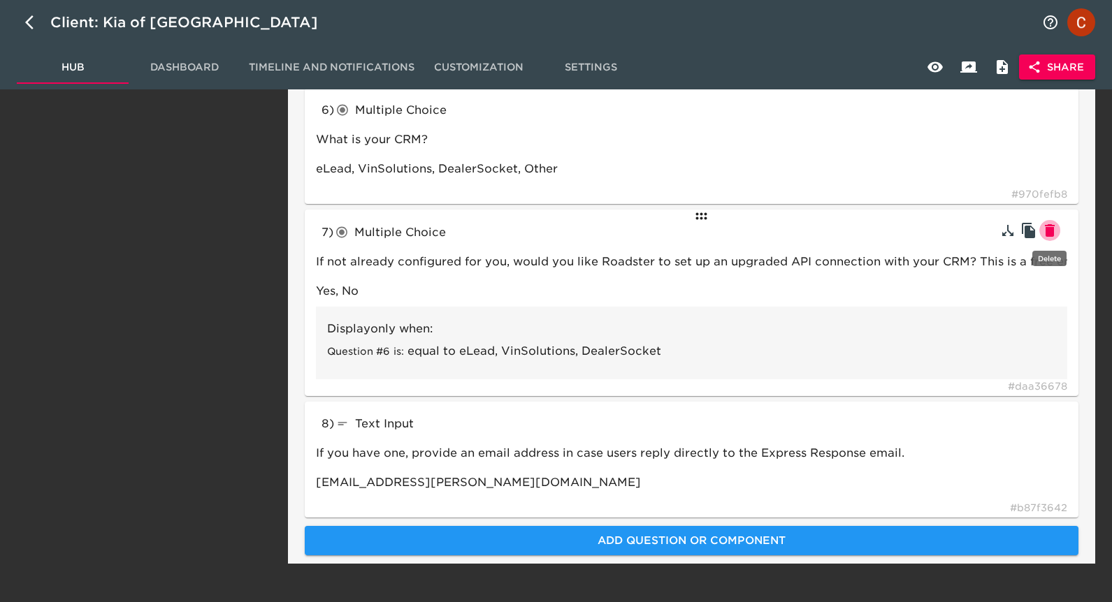
click at [1055, 233] on icon "button" at bounding box center [1049, 230] width 17 height 17
type input "textInput"
type input "If you have one, provide an email address in case users reply directly to the E…"
type input "[EMAIL_ADDRESS][PERSON_NAME][DOMAIN_NAME]"
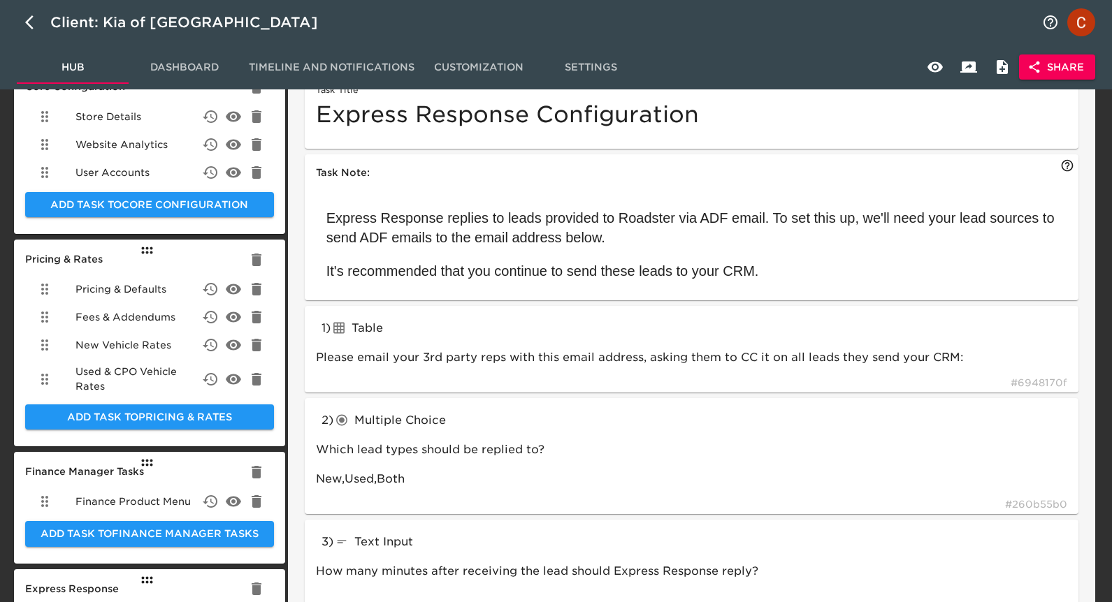
scroll to position [0, 0]
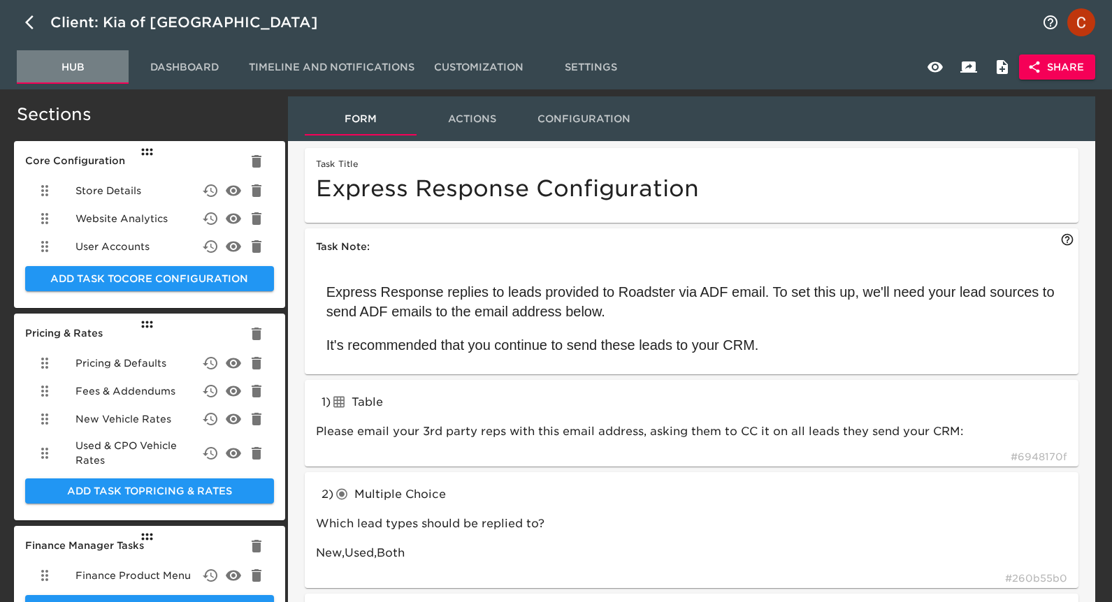
click at [57, 76] on button "Hub" at bounding box center [73, 67] width 112 height 34
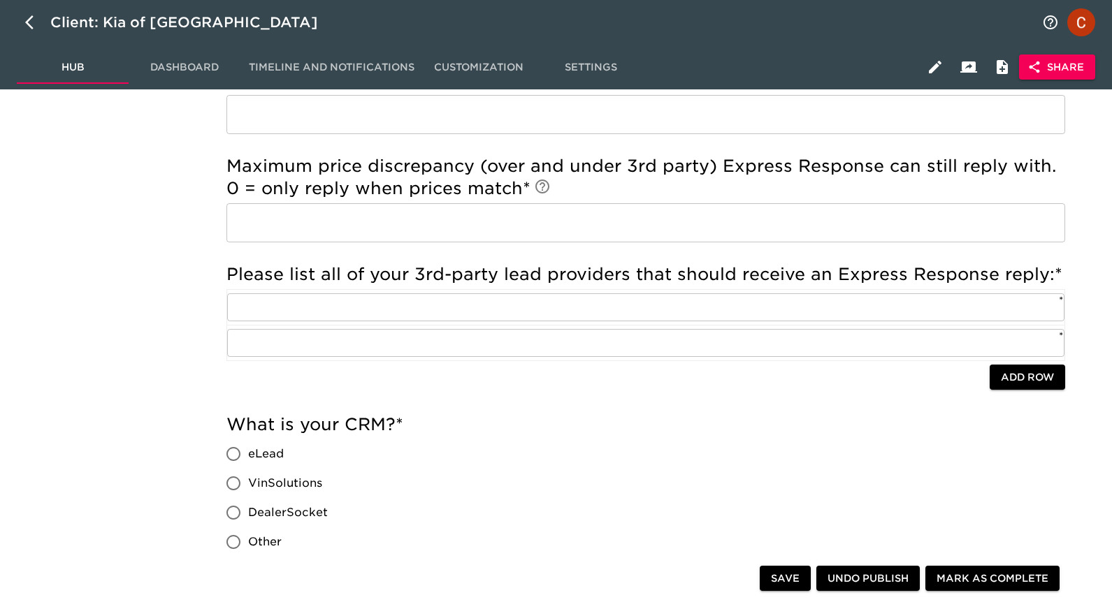
scroll to position [516, 0]
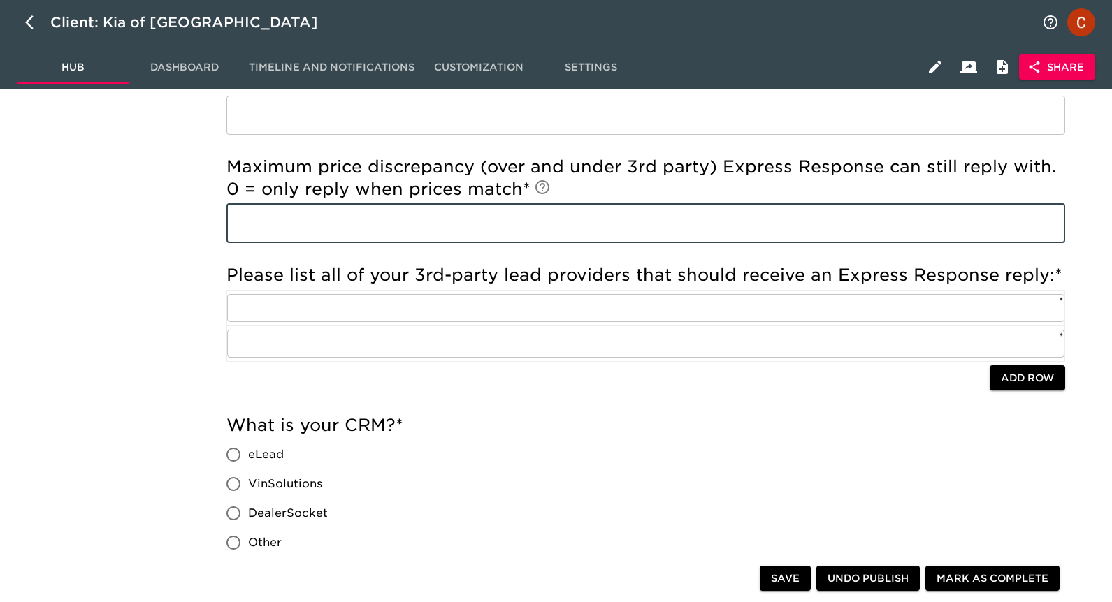
click at [277, 204] on input "text" at bounding box center [645, 223] width 838 height 39
type input "0"
click at [226, 451] on input "eLead" at bounding box center [233, 454] width 29 height 29
radio input "true"
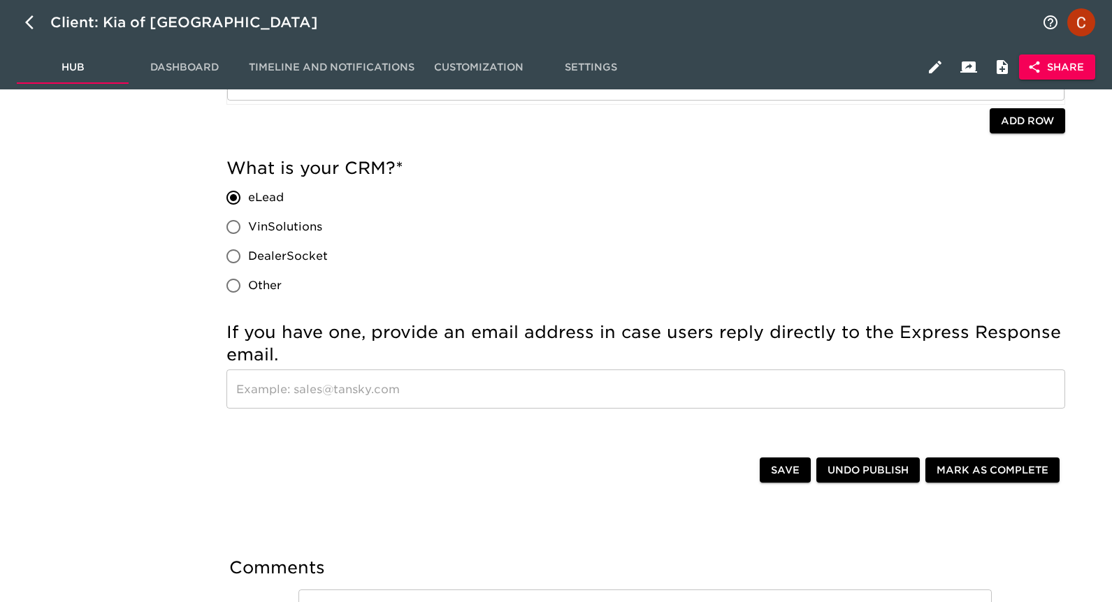
scroll to position [774, 0]
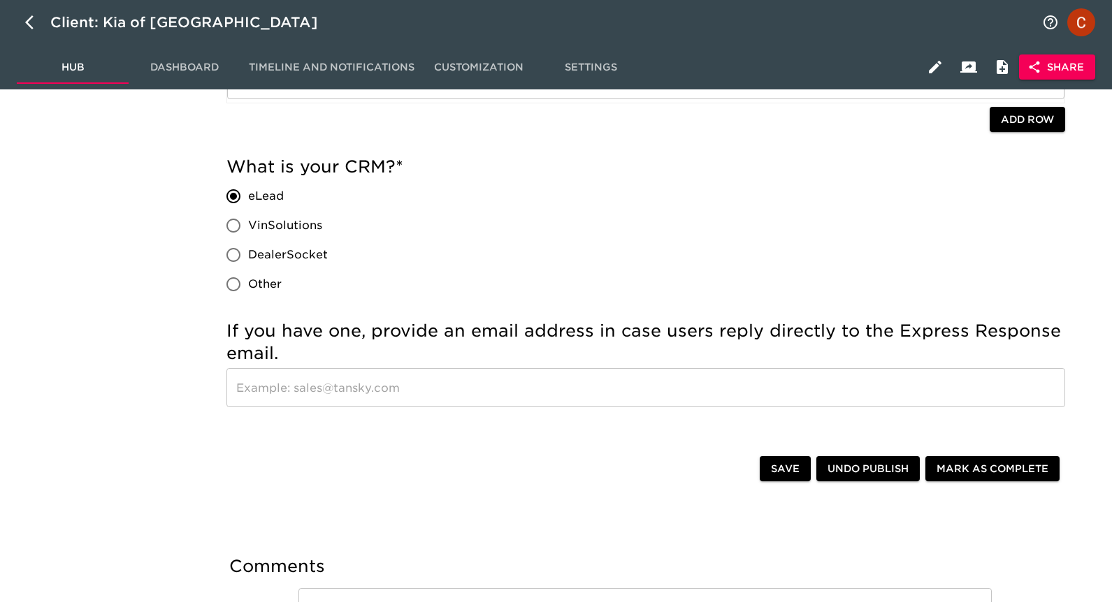
click at [787, 472] on span "Save" at bounding box center [785, 468] width 29 height 17
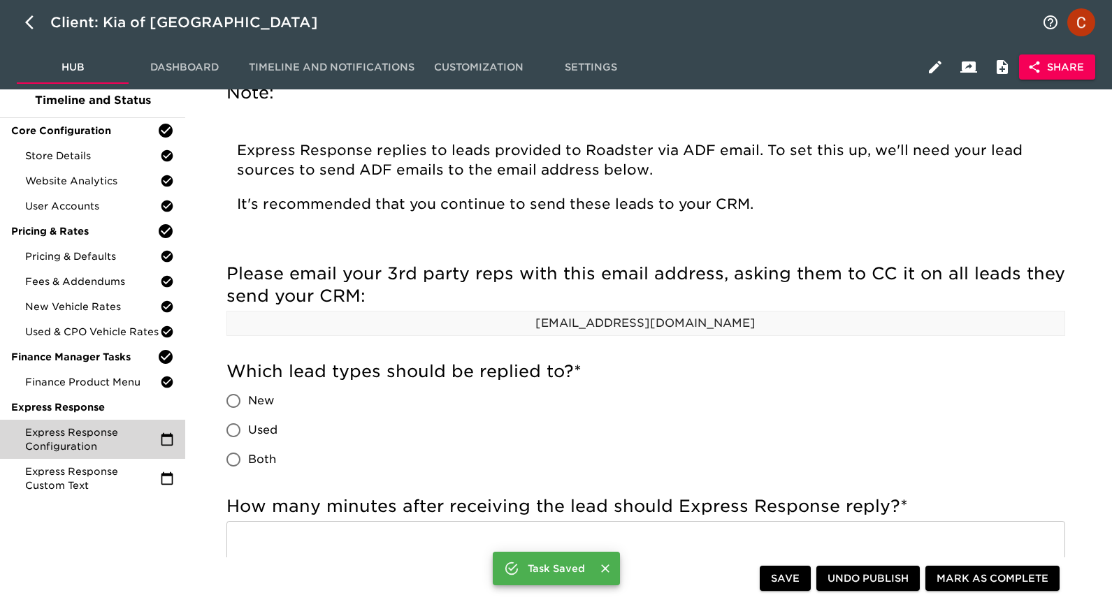
scroll to position [0, 0]
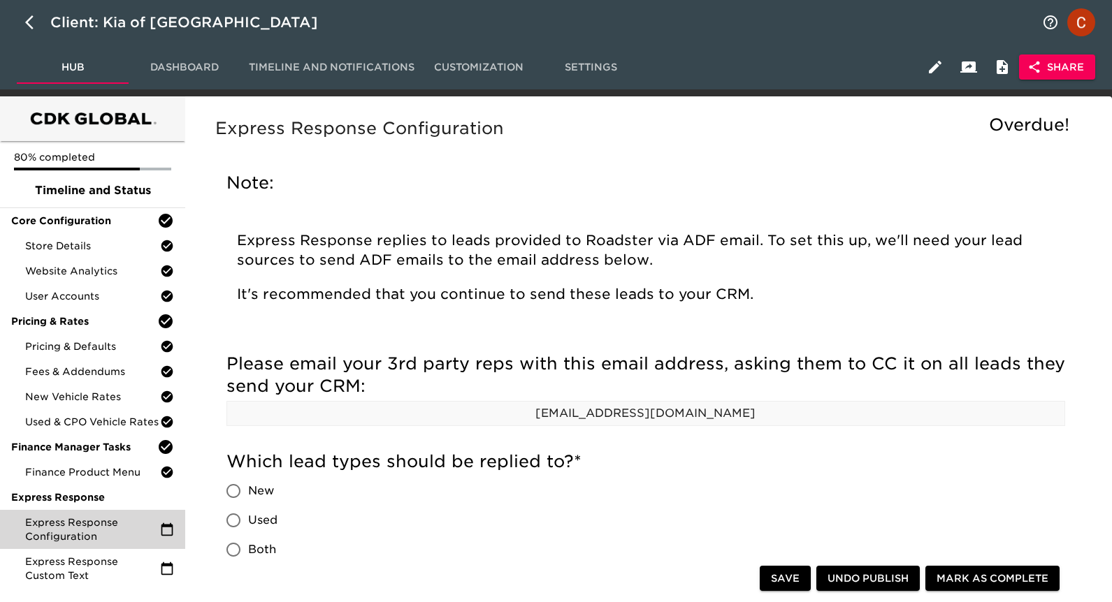
click at [930, 68] on icon "button" at bounding box center [935, 67] width 13 height 13
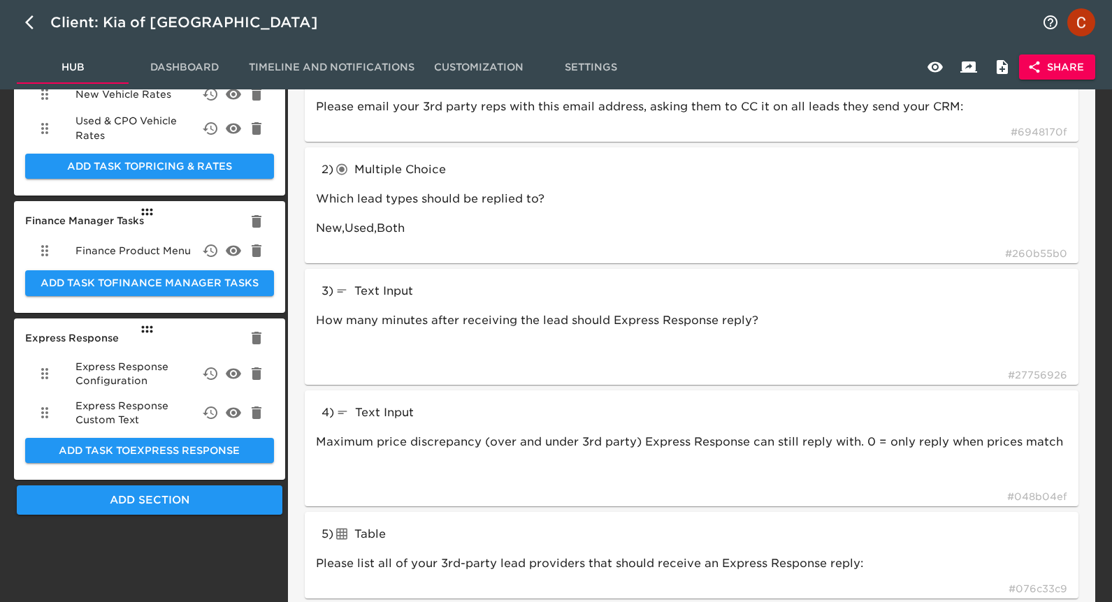
scroll to position [659, 0]
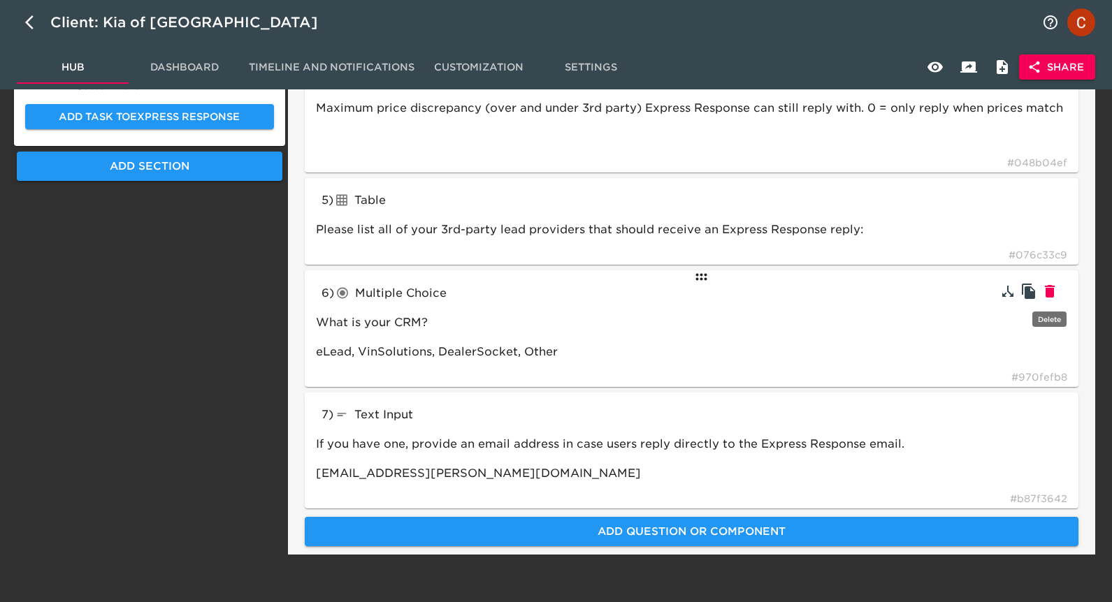
click at [1051, 288] on icon "button" at bounding box center [1049, 291] width 10 height 13
type input "textInput"
type input "If you have one, provide an email address in case users reply directly to the E…"
type input "[EMAIL_ADDRESS][PERSON_NAME][DOMAIN_NAME]"
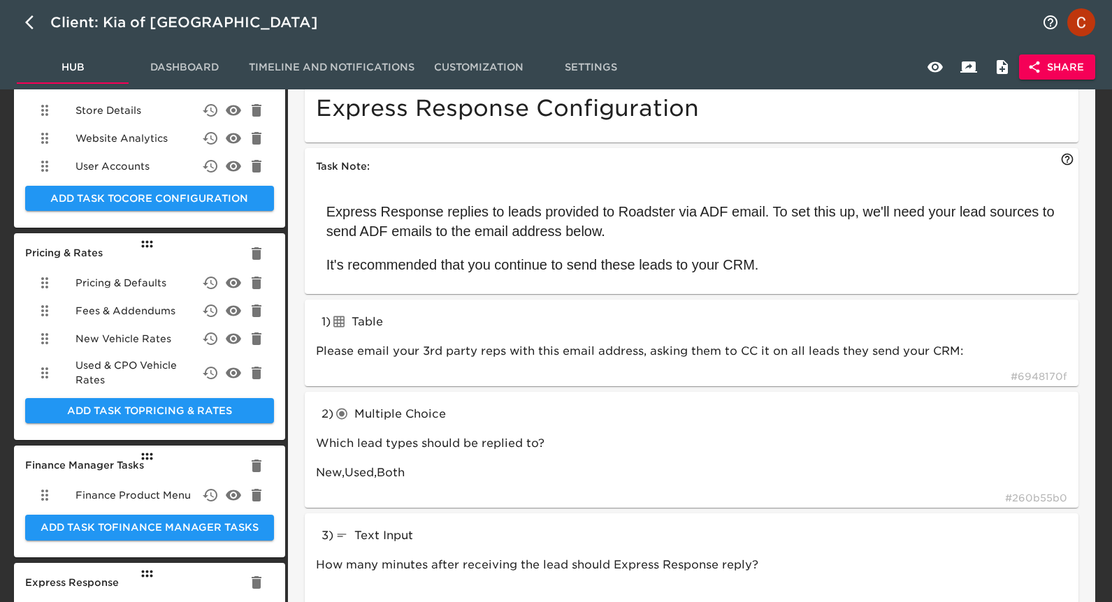
scroll to position [74, 0]
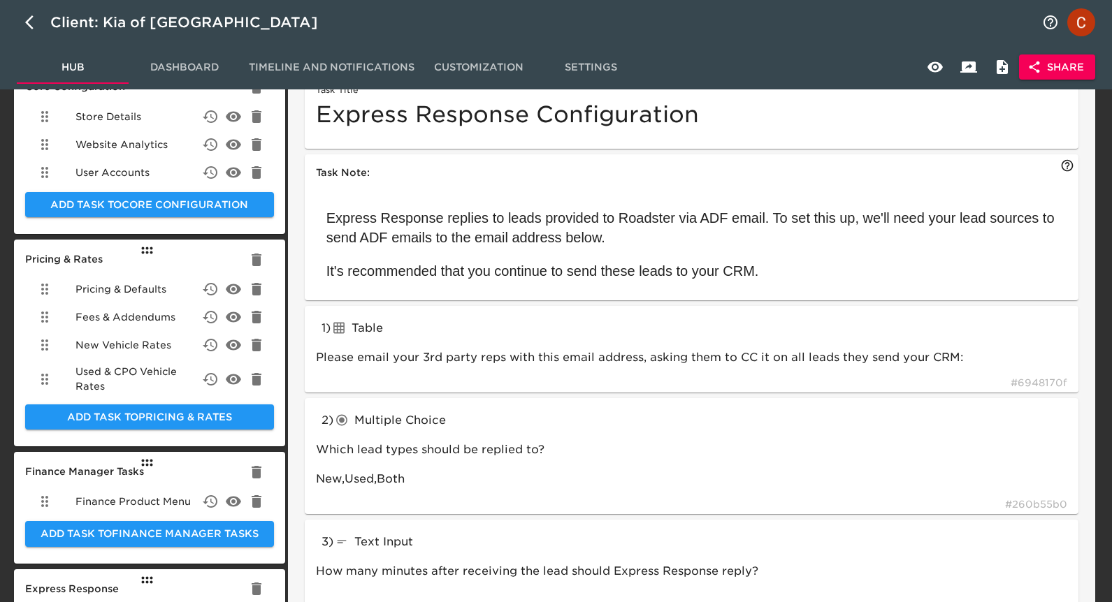
click at [74, 79] on button "Hub" at bounding box center [73, 67] width 112 height 34
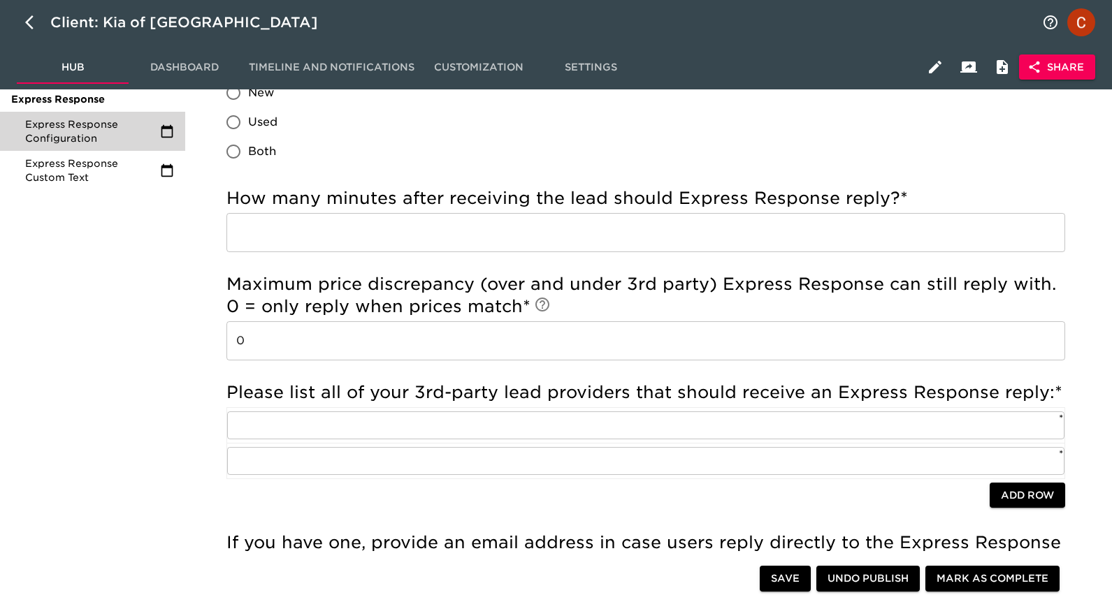
scroll to position [291, 0]
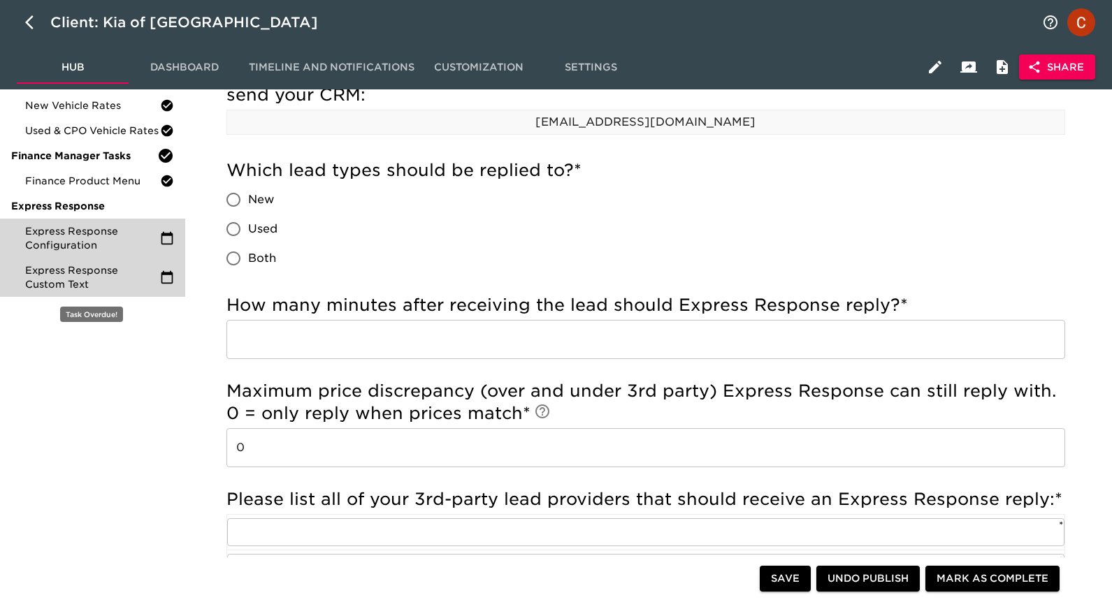
click at [97, 288] on span "Express Response Custom Text" at bounding box center [92, 277] width 135 height 28
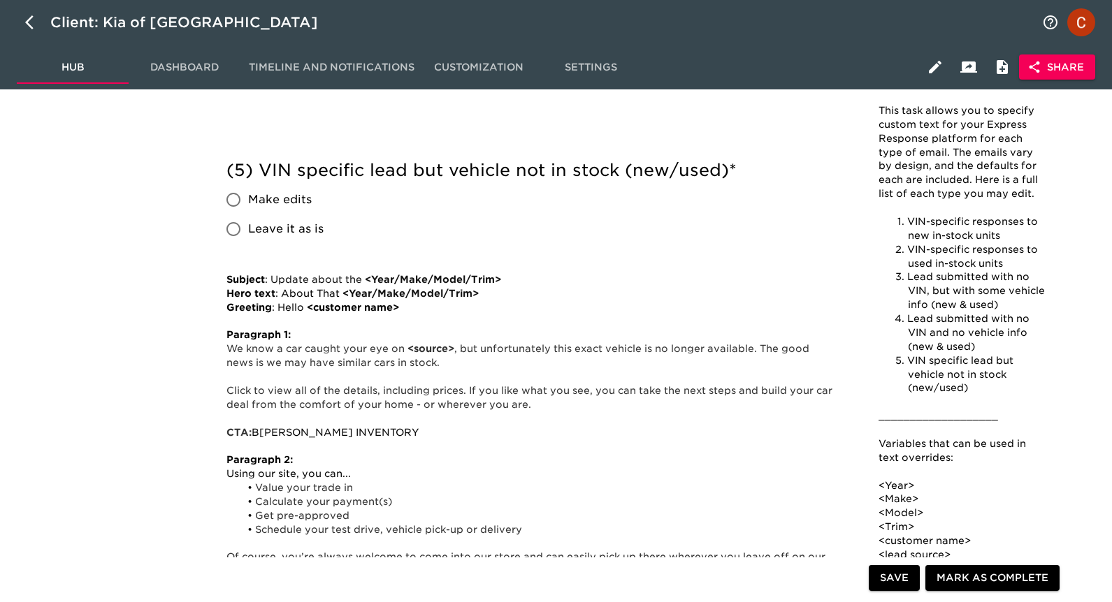
scroll to position [1951, 0]
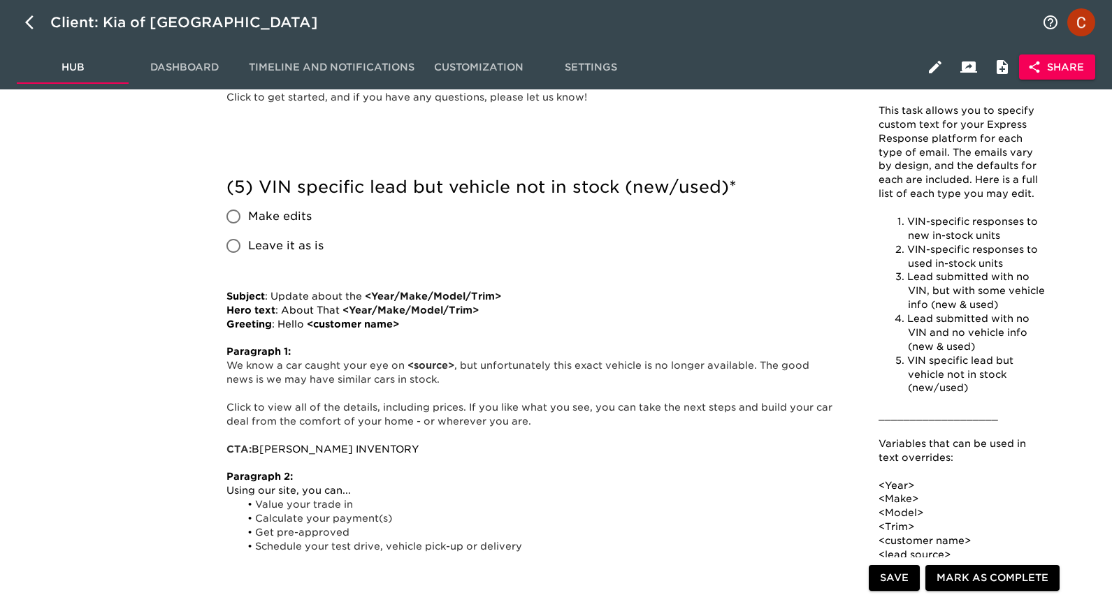
click at [235, 218] on input "Make edits" at bounding box center [233, 216] width 29 height 29
radio input "true"
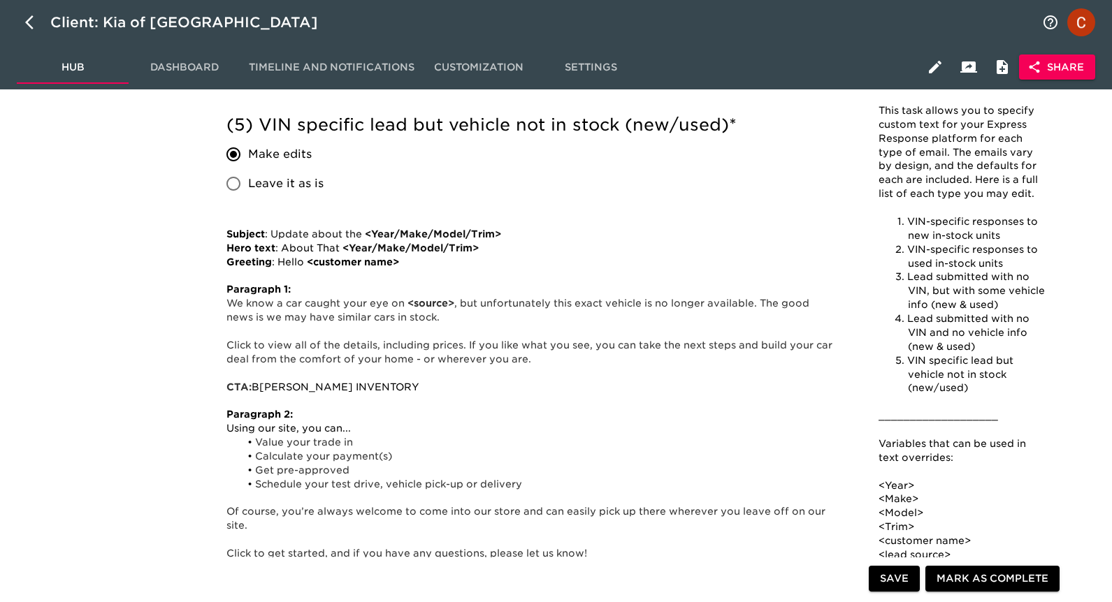
scroll to position [1983, 0]
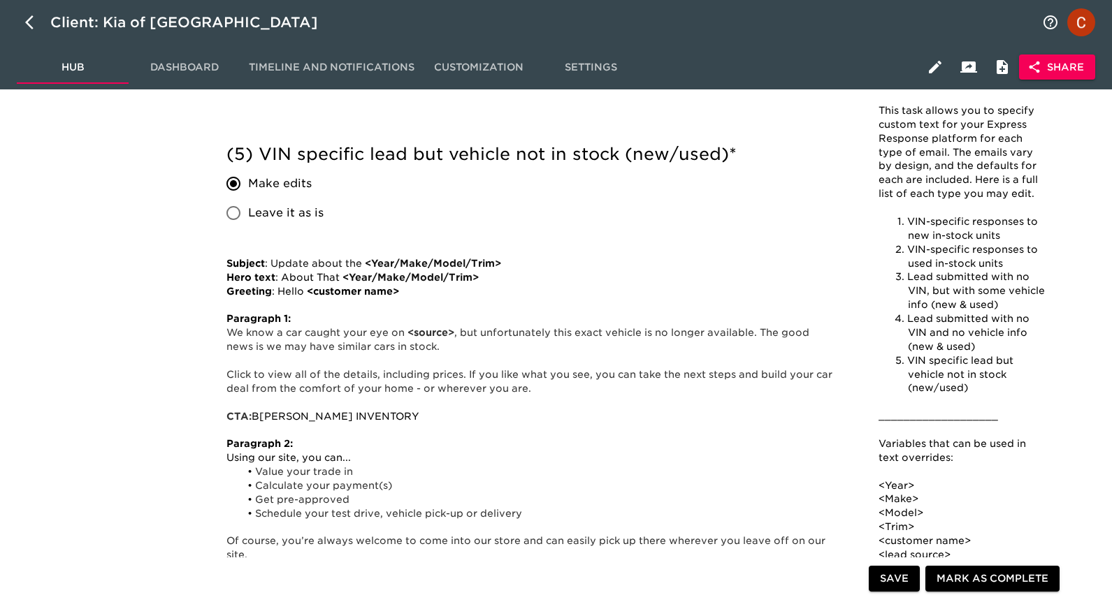
click at [232, 209] on input "Leave it as is" at bounding box center [233, 212] width 29 height 29
radio input "true"
click at [232, 185] on input "Make edits" at bounding box center [233, 183] width 29 height 29
radio input "true"
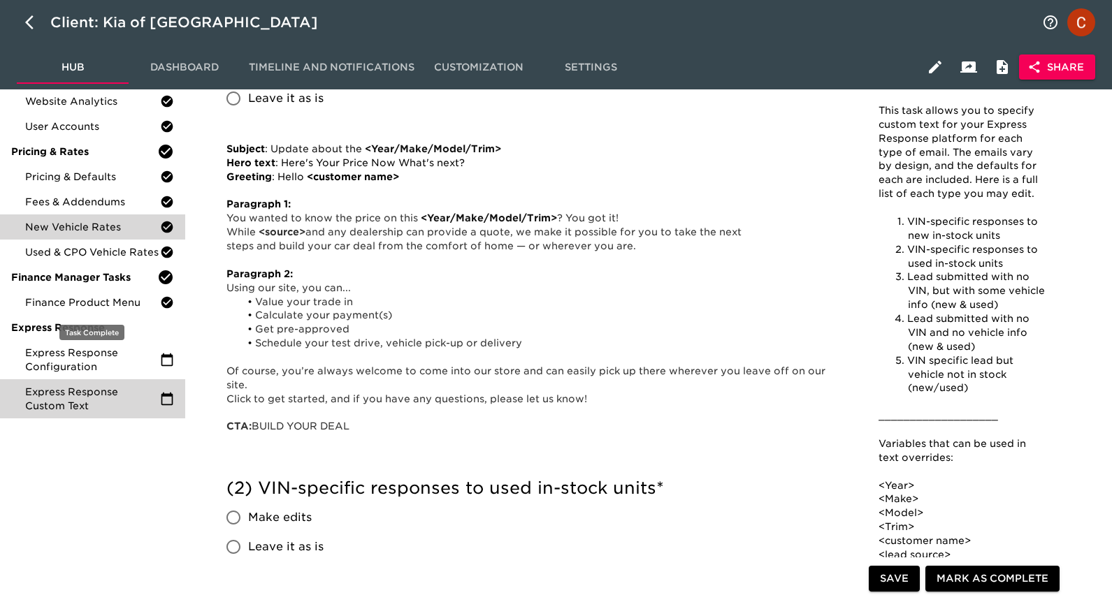
scroll to position [170, 0]
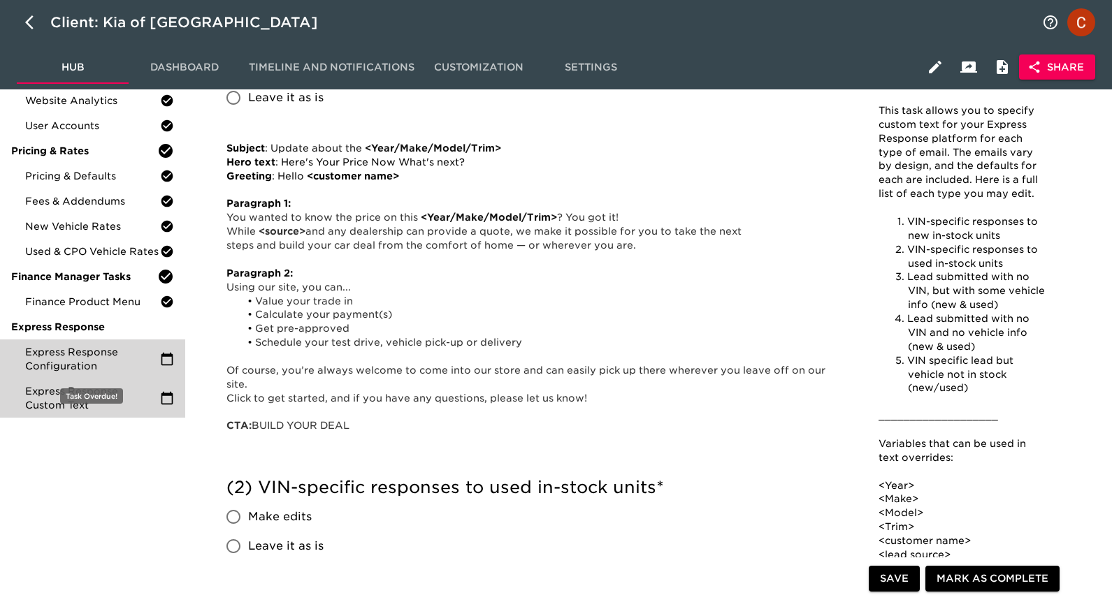
click at [77, 360] on span "Express Response Configuration" at bounding box center [92, 359] width 135 height 28
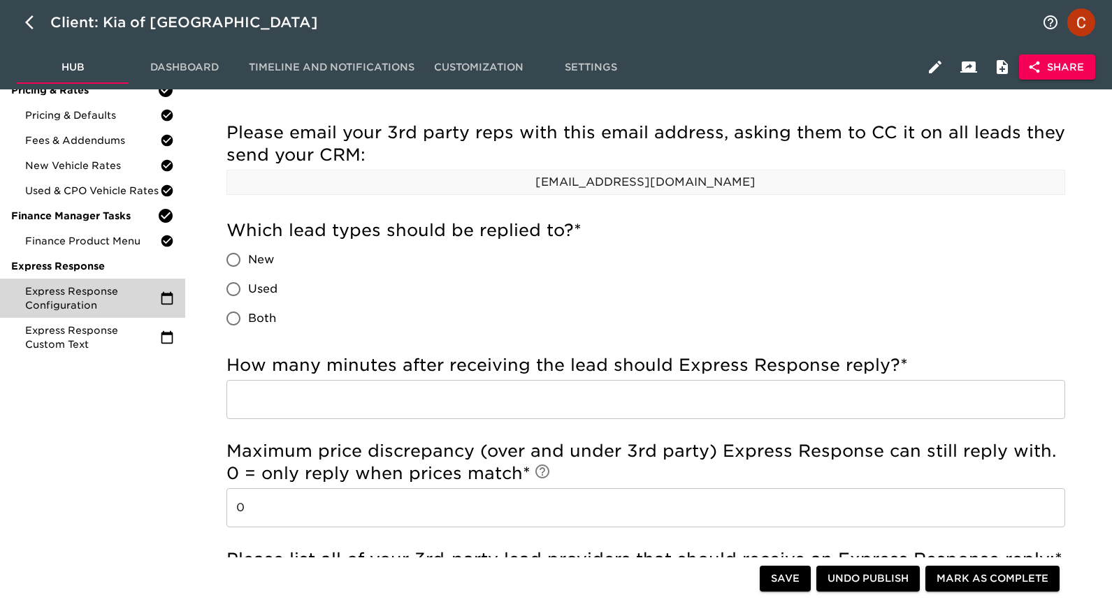
scroll to position [242, 0]
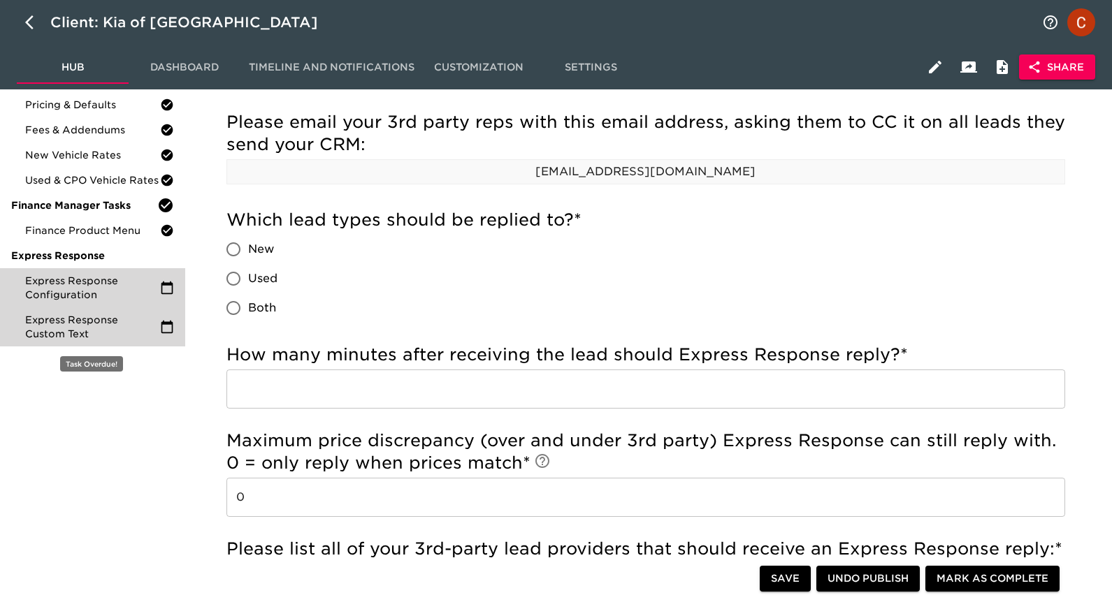
click at [68, 328] on span "Express Response Custom Text" at bounding box center [92, 327] width 135 height 28
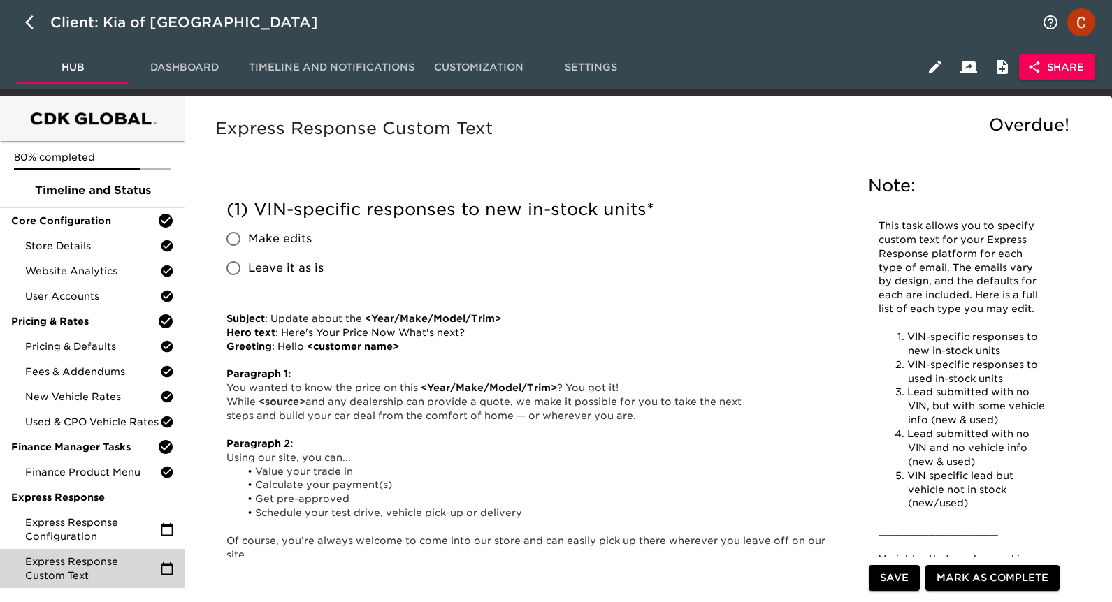
click at [935, 62] on icon "button" at bounding box center [934, 67] width 17 height 17
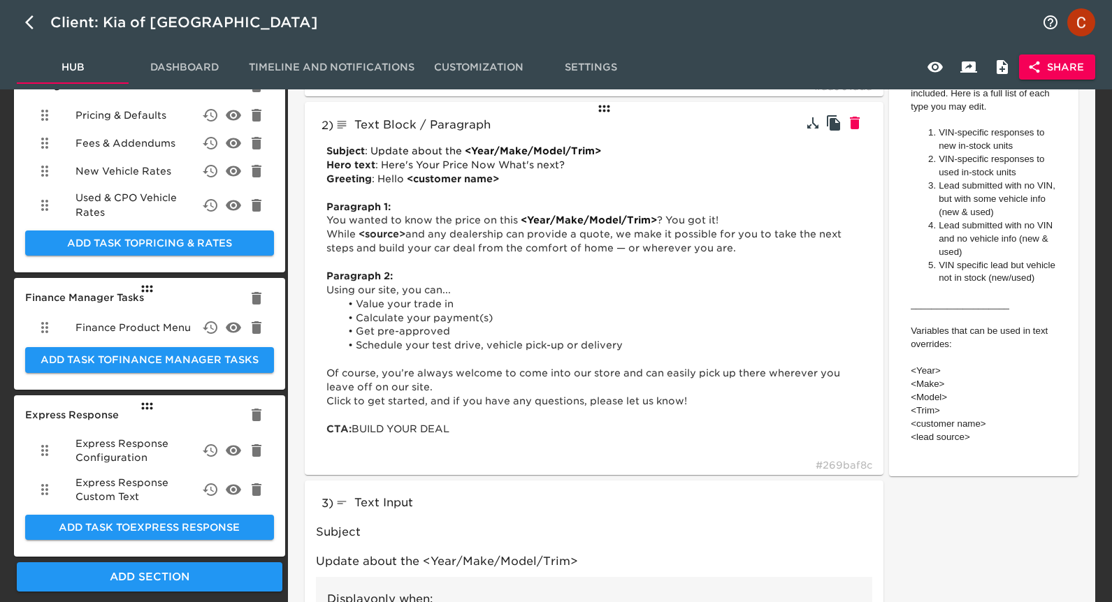
scroll to position [311, 0]
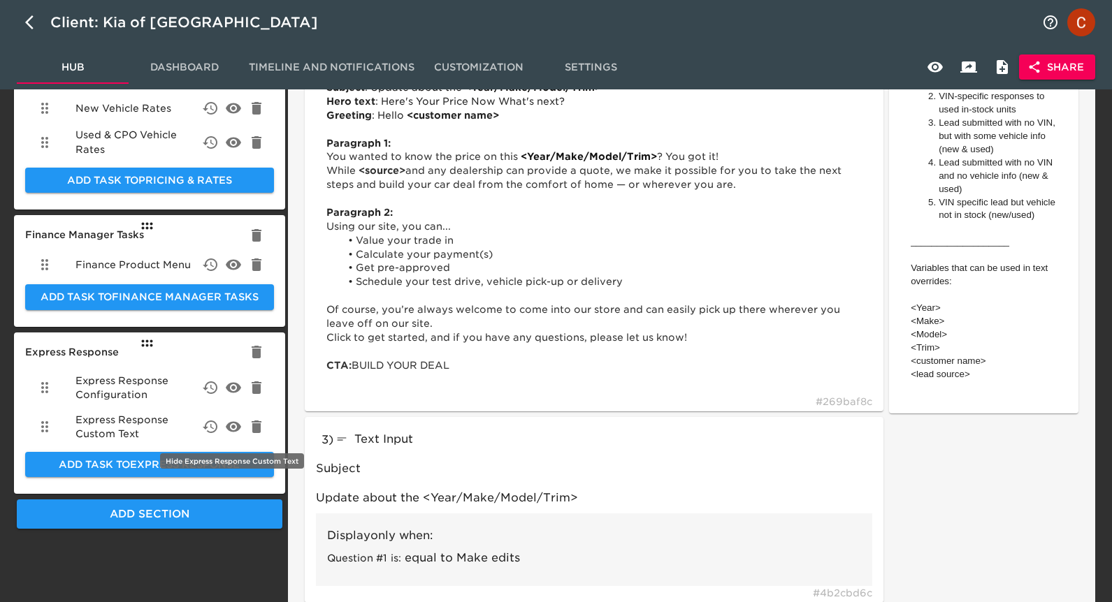
click at [231, 425] on icon "delete" at bounding box center [233, 426] width 17 height 17
click at [69, 75] on span "Hub" at bounding box center [72, 67] width 95 height 17
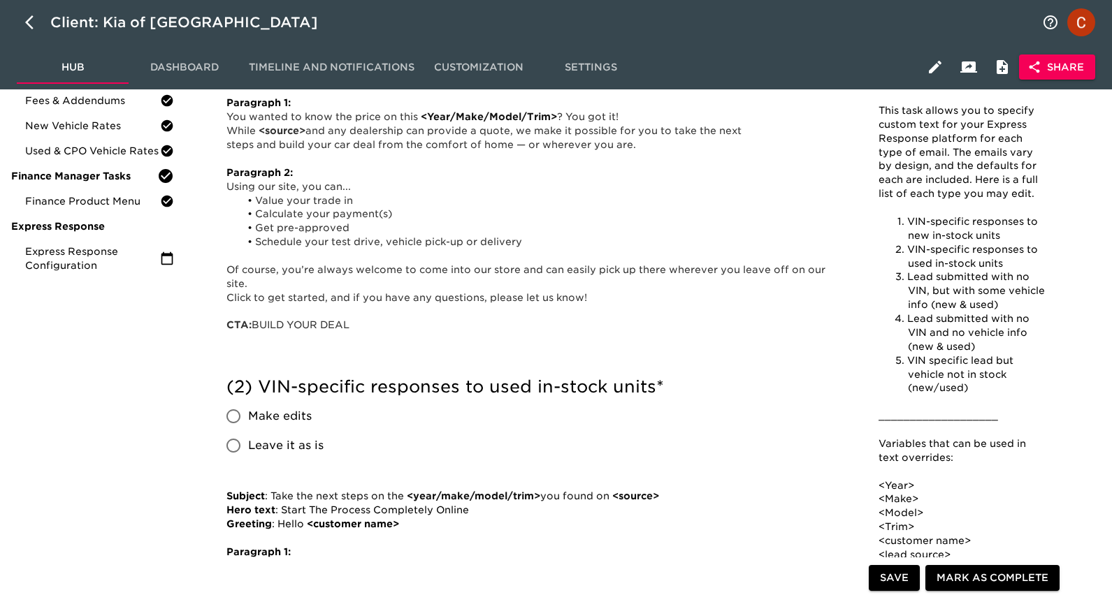
scroll to position [272, 0]
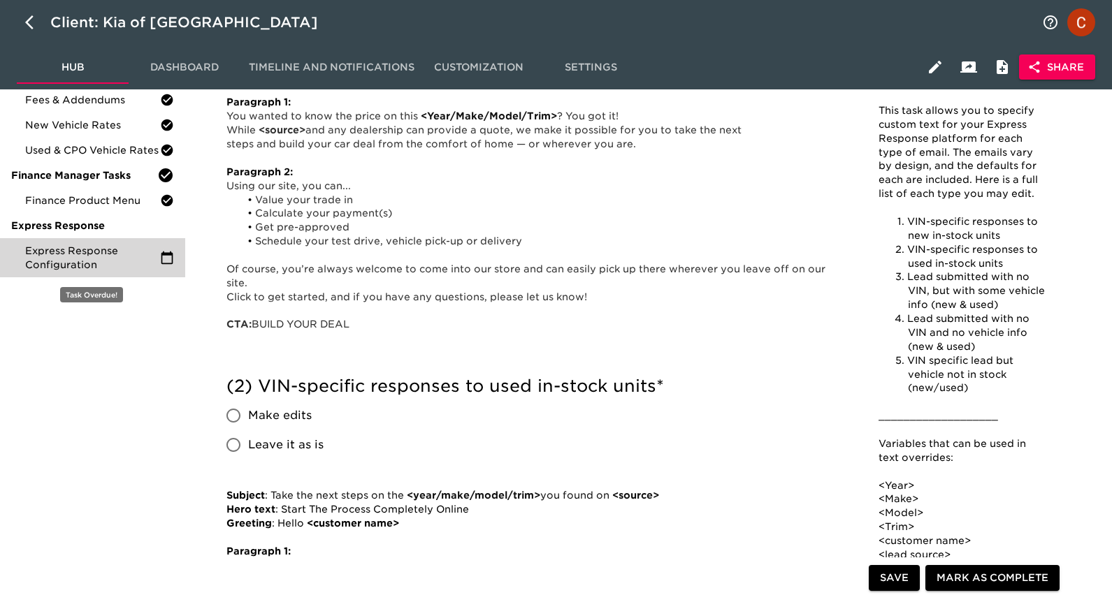
click at [61, 249] on span "Express Response Configuration" at bounding box center [92, 258] width 135 height 28
